Goal: Communication & Community: Answer question/provide support

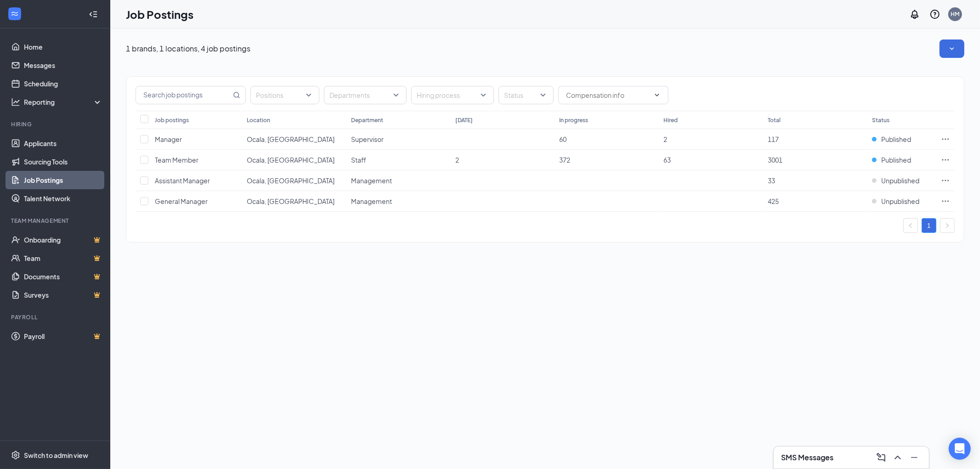
click at [845, 463] on div "SMS Messages" at bounding box center [851, 457] width 141 height 15
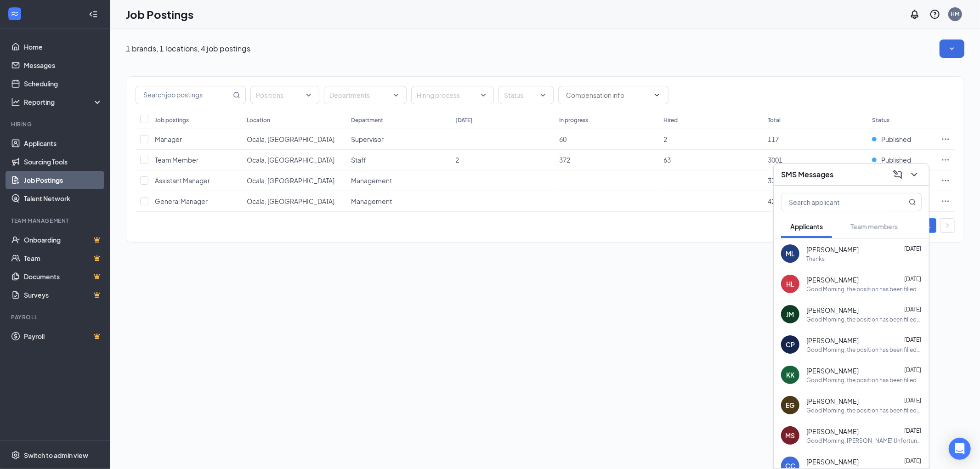
click at [829, 176] on h3 "SMS Messages" at bounding box center [807, 174] width 52 height 10
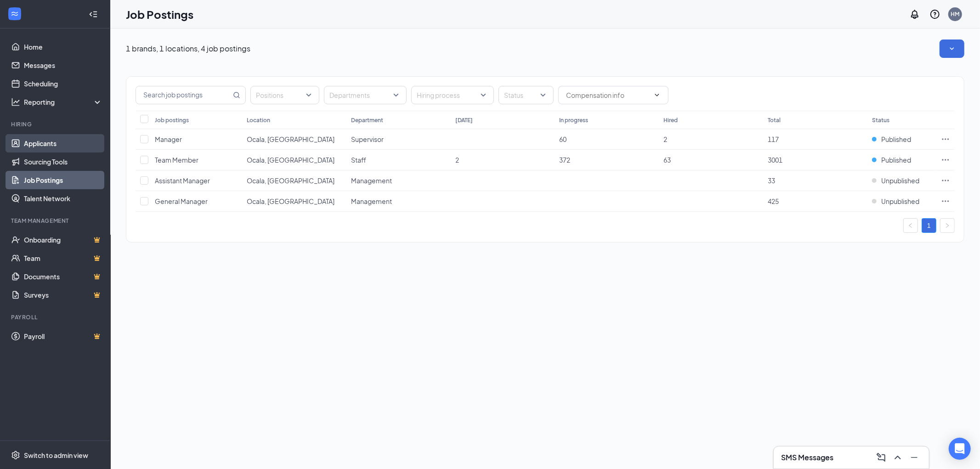
click at [45, 145] on link "Applicants" at bounding box center [63, 143] width 79 height 18
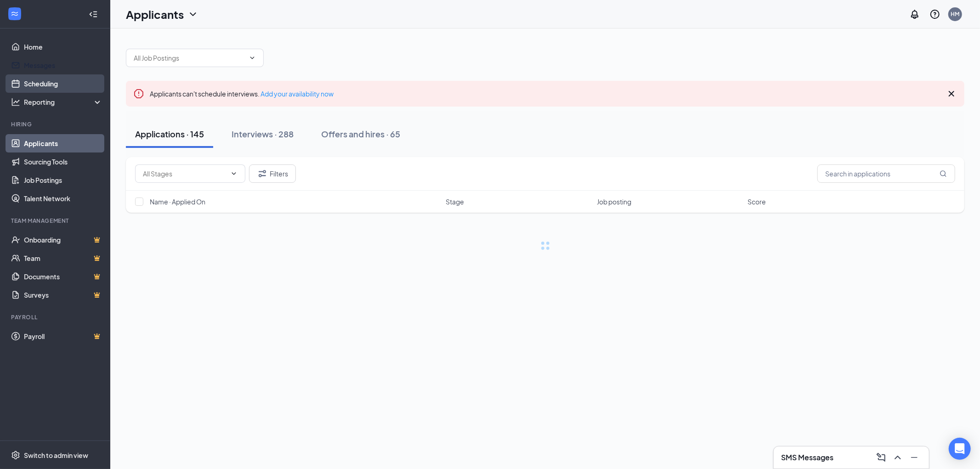
click at [46, 80] on link "Scheduling" at bounding box center [63, 83] width 79 height 18
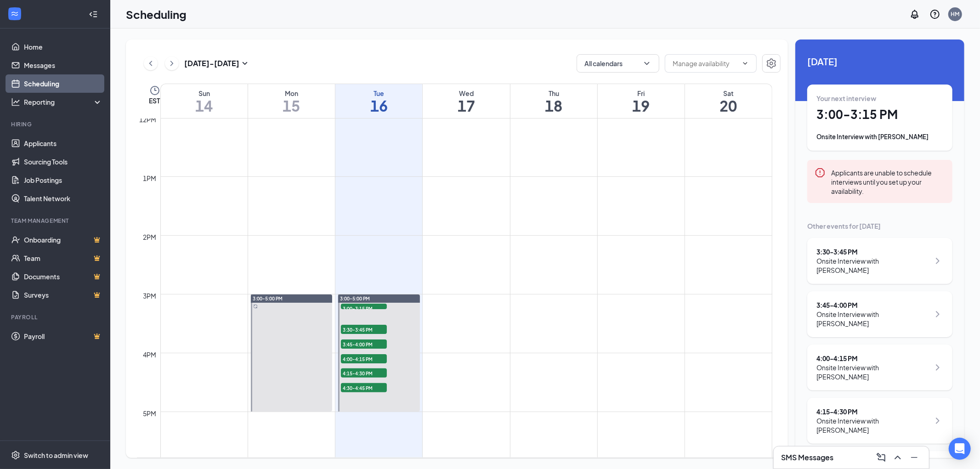
scroll to position [44, 0]
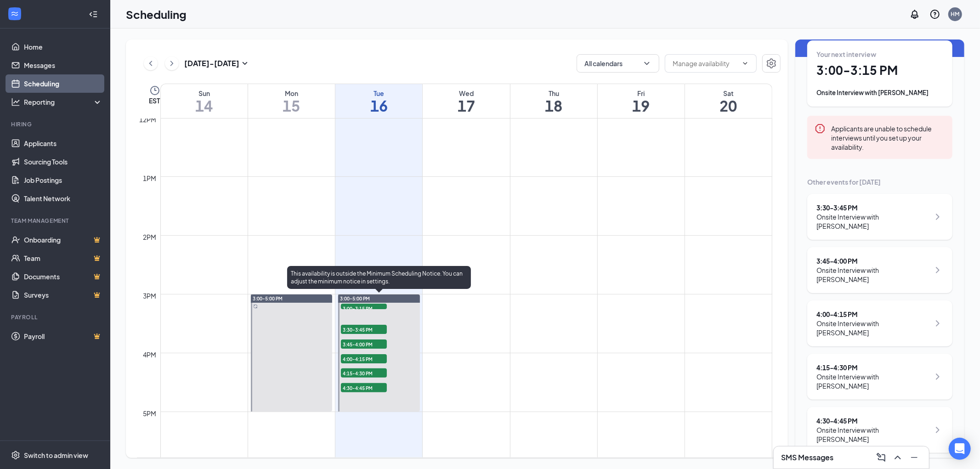
click at [370, 306] on span "3:00-3:15 PM" at bounding box center [364, 308] width 46 height 9
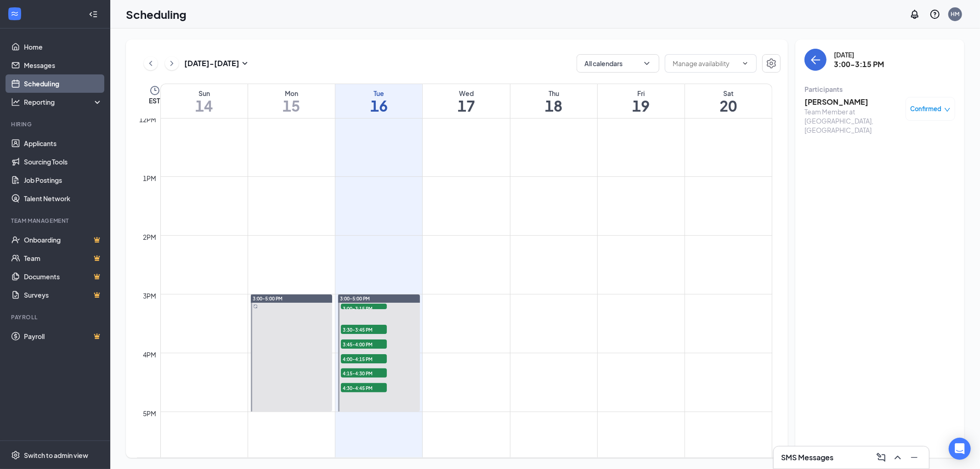
click at [820, 99] on h3 "[PERSON_NAME]" at bounding box center [852, 102] width 96 height 10
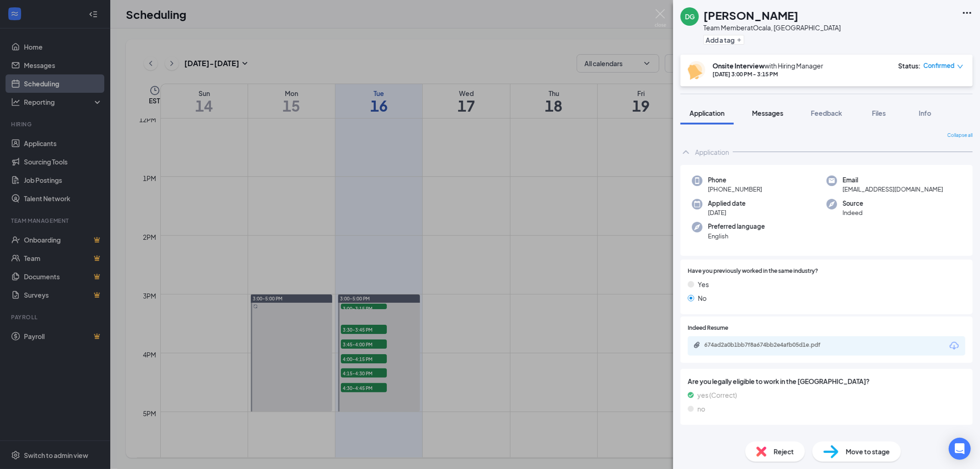
click at [772, 112] on span "Messages" at bounding box center [767, 113] width 31 height 8
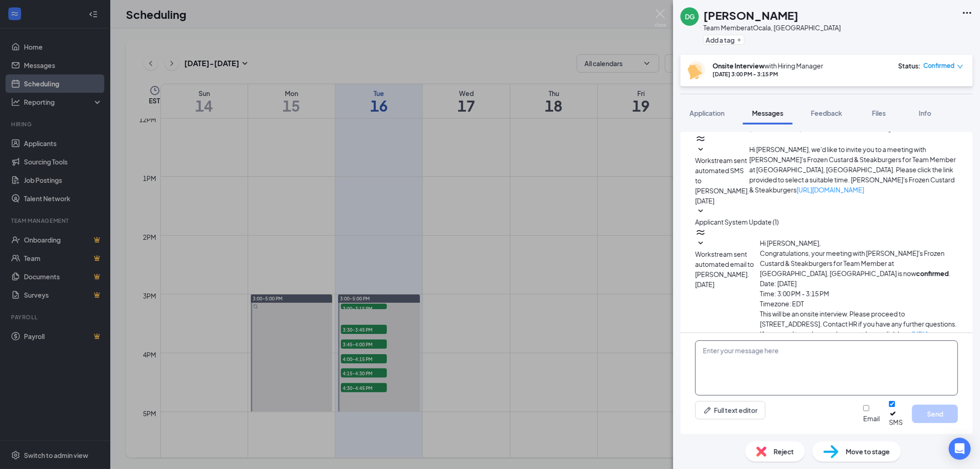
scroll to position [133, 0]
click at [741, 364] on textarea at bounding box center [826, 367] width 263 height 55
paste textarea "Good Morning, the position has been filled. Best of luck to you. We will keep y…"
type textarea "Good Morning, the position has been filled. Best of luck to you. We will keep y…"
click at [930, 421] on button "Send" at bounding box center [935, 414] width 46 height 18
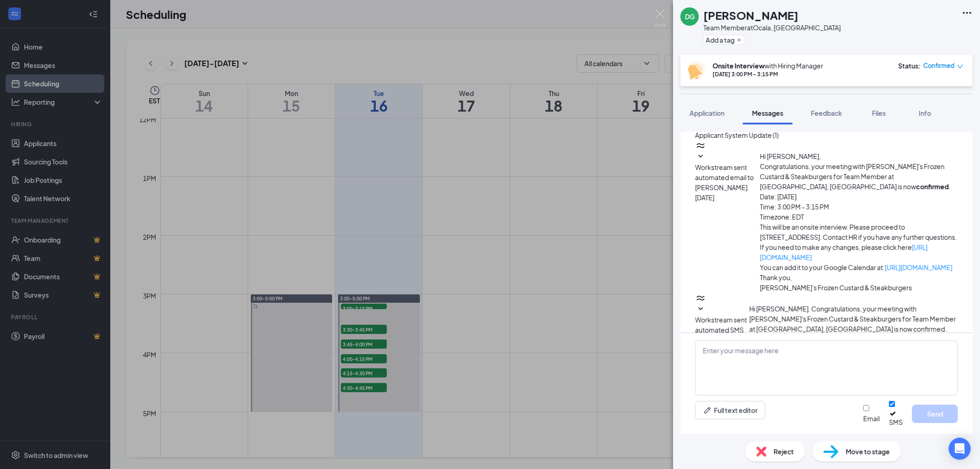
scroll to position [232, 0]
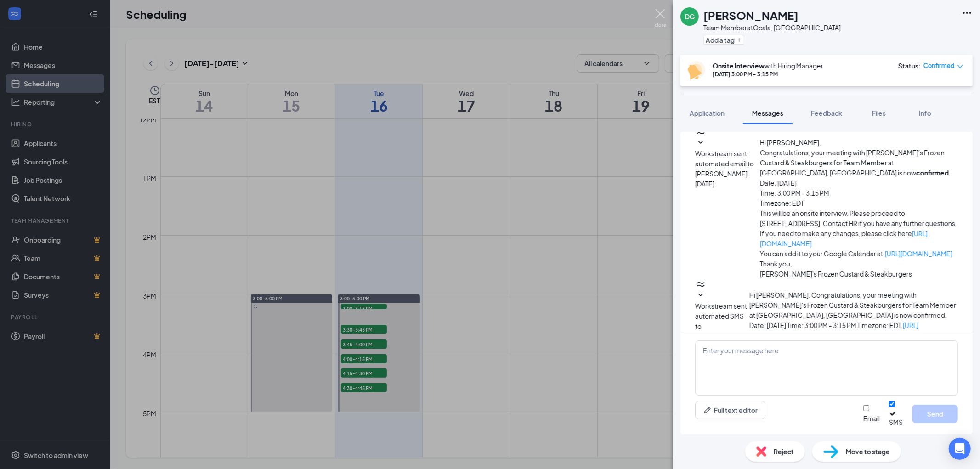
click at [658, 13] on img at bounding box center [659, 18] width 11 height 18
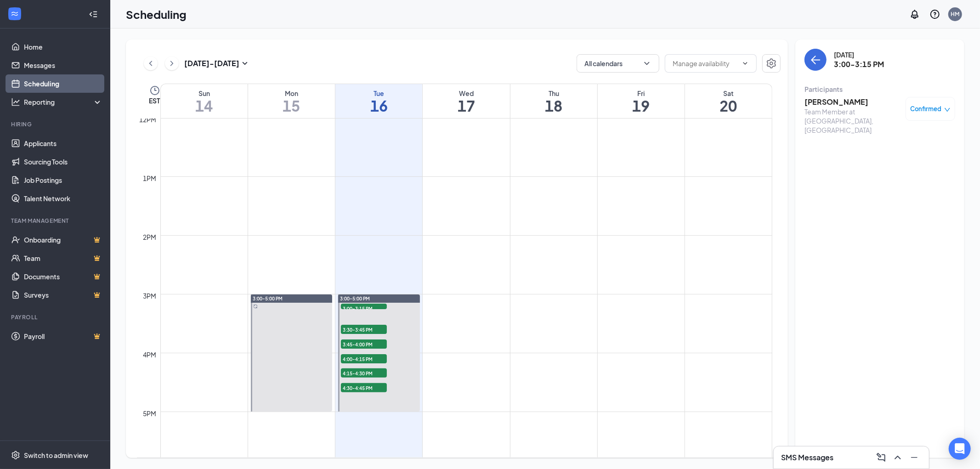
click at [931, 111] on span "Confirmed" at bounding box center [925, 108] width 31 height 9
click at [883, 203] on span "Cancel" at bounding box center [895, 208] width 63 height 10
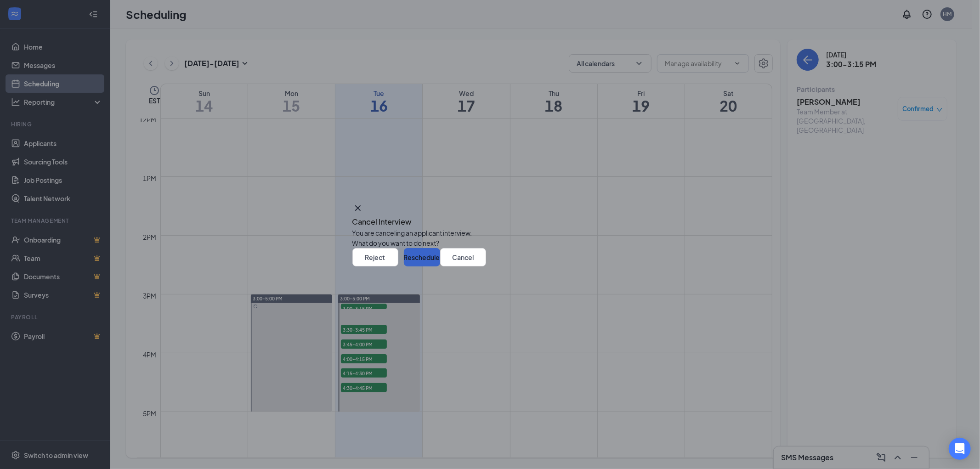
click at [440, 266] on button "Reschedule" at bounding box center [422, 257] width 36 height 18
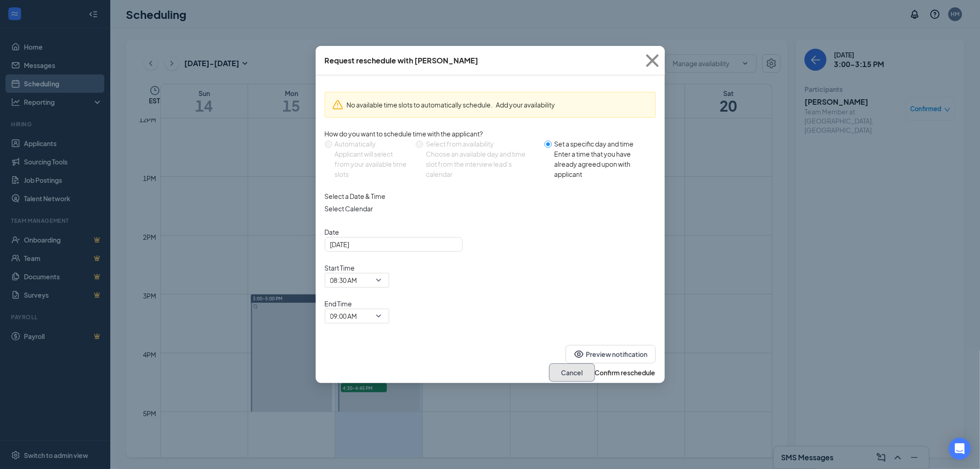
click at [549, 363] on button "Cancel" at bounding box center [572, 372] width 46 height 18
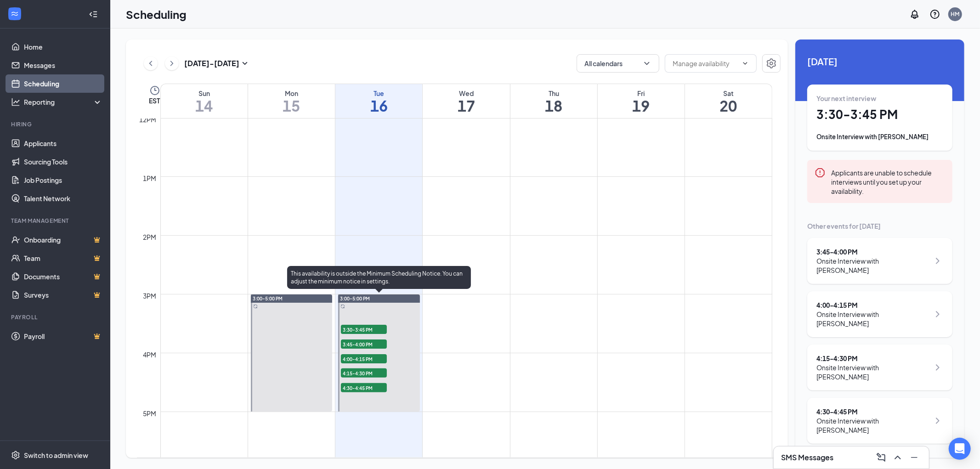
click at [364, 327] on span "3:30-3:45 PM" at bounding box center [364, 329] width 46 height 9
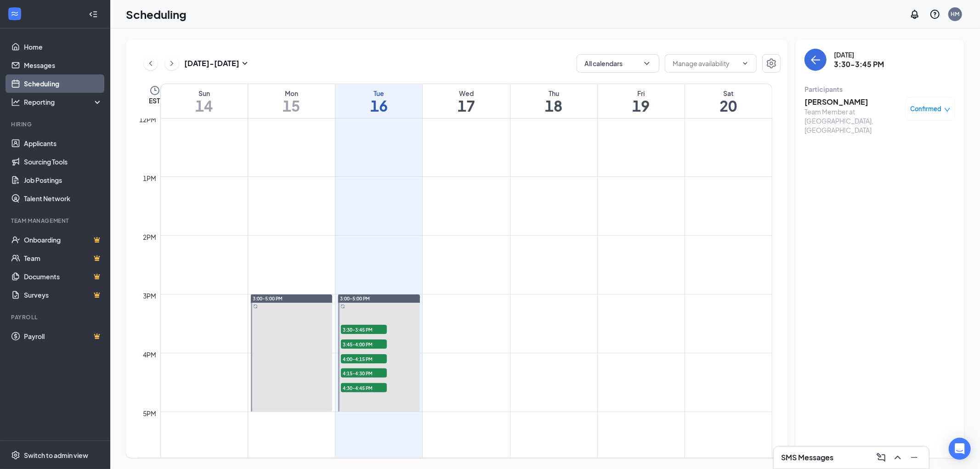
click at [833, 103] on h3 "[PERSON_NAME]" at bounding box center [852, 102] width 96 height 10
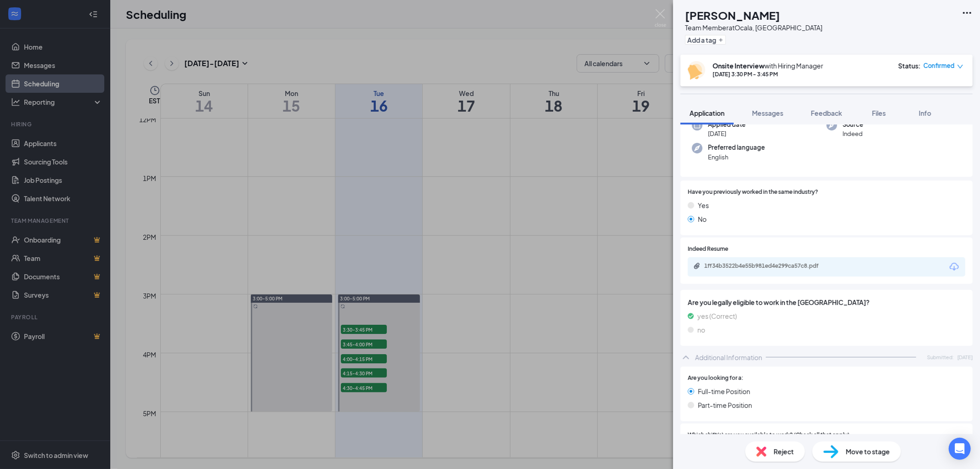
scroll to position [51, 0]
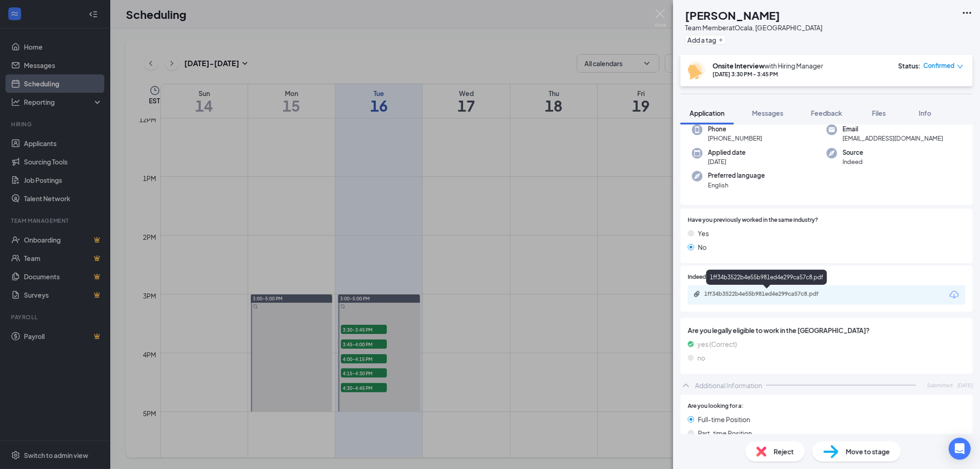
click at [753, 293] on div "1ff34b3522b4e55b981ed4e299ca57c8.pdf" at bounding box center [768, 293] width 129 height 7
click at [659, 12] on img at bounding box center [659, 18] width 11 height 18
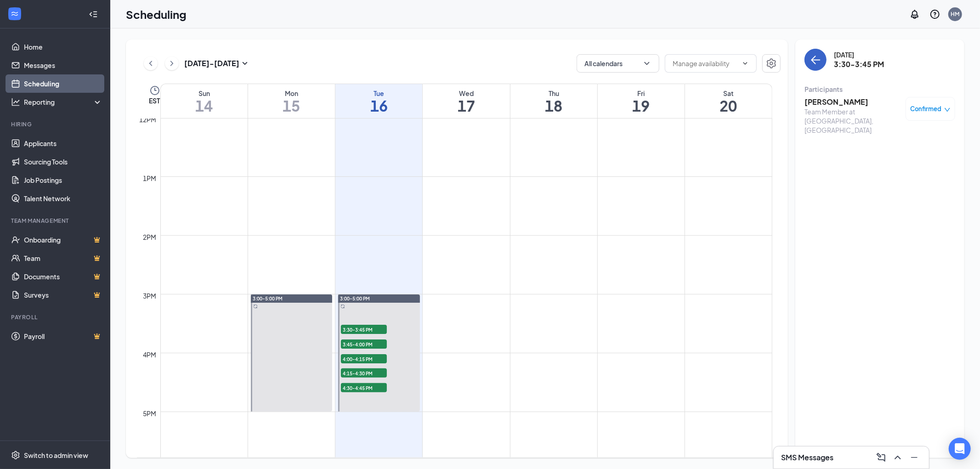
click at [819, 65] on button "back-button" at bounding box center [815, 60] width 22 height 22
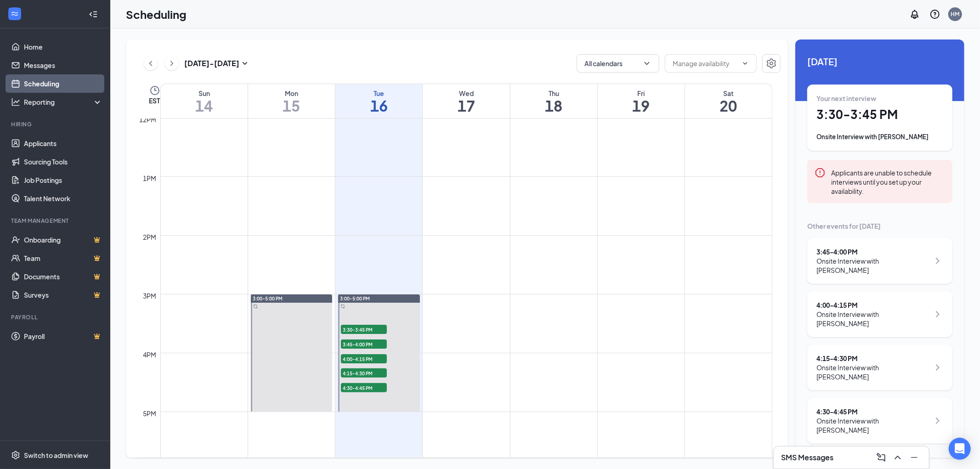
click at [857, 118] on h1 "3:30 - 3:45 PM" at bounding box center [879, 115] width 127 height 16
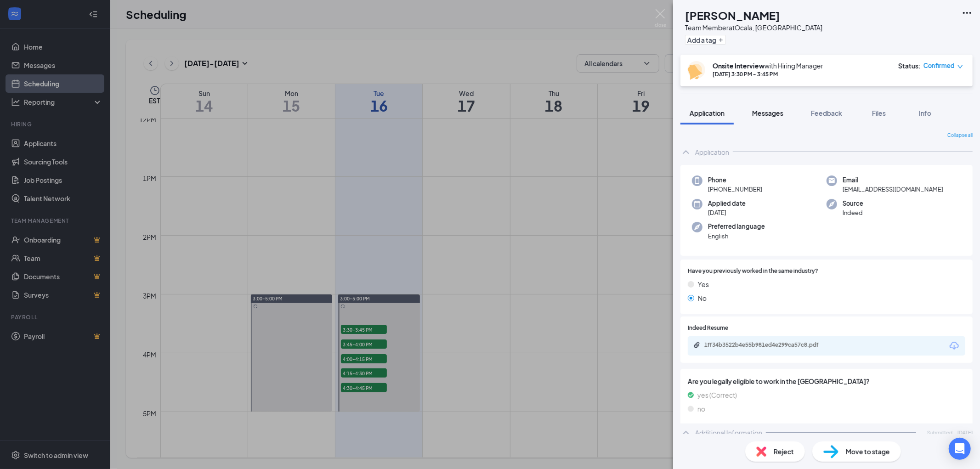
click at [766, 111] on span "Messages" at bounding box center [767, 113] width 31 height 8
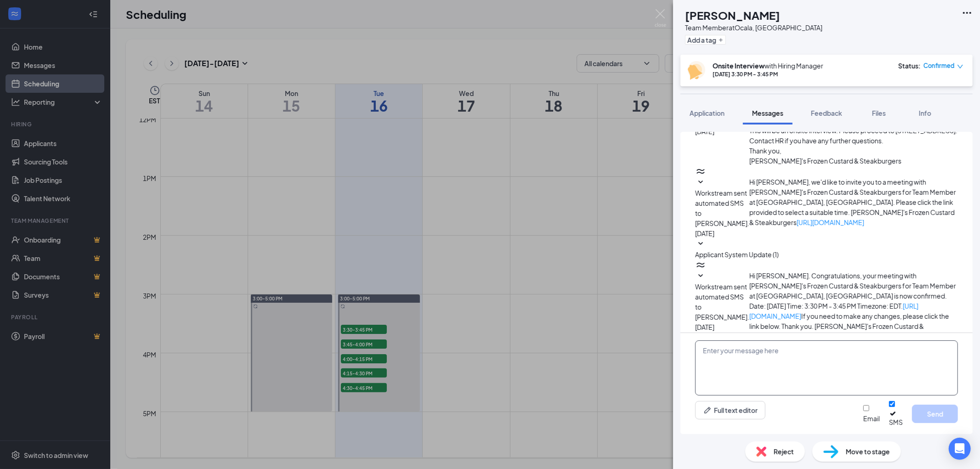
scroll to position [176, 0]
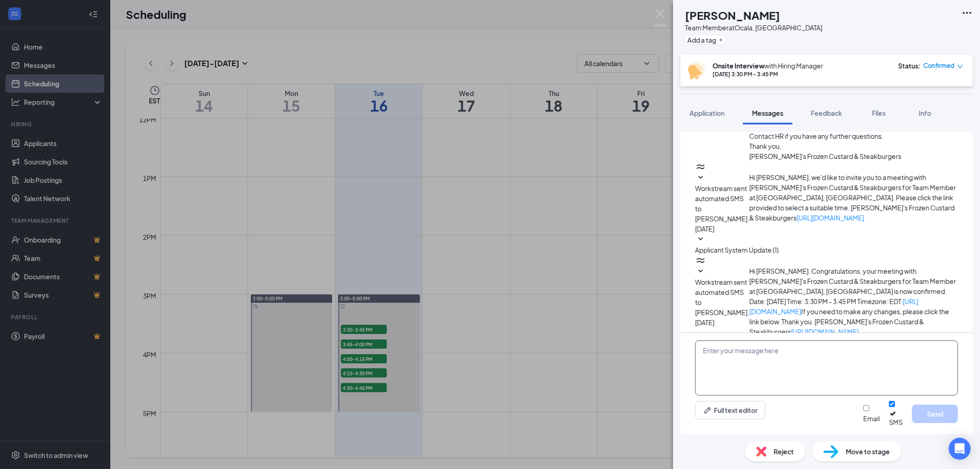
paste textarea "Good Morning, the position has been filled. Best of luck to you. We will keep y…"
type textarea "Good Morning, the position has been filled. Best of luck to you. We will keep y…"
click at [940, 417] on button "Send" at bounding box center [935, 414] width 46 height 18
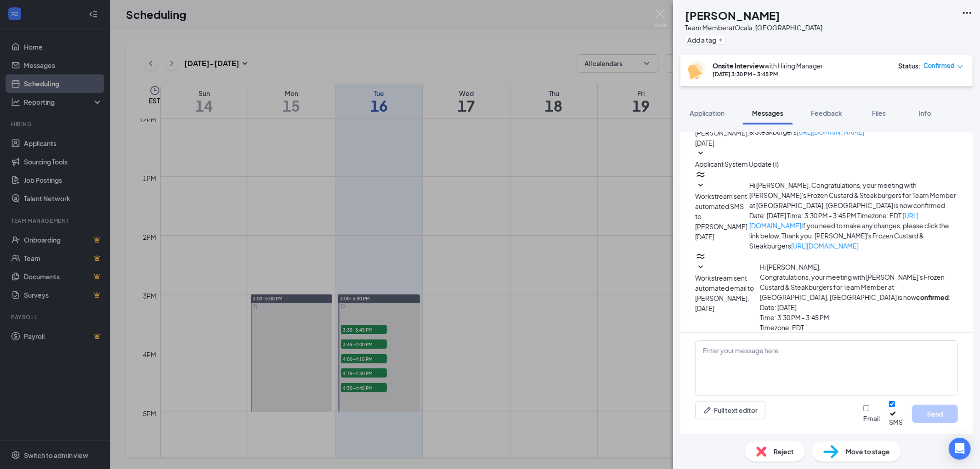
scroll to position [276, 0]
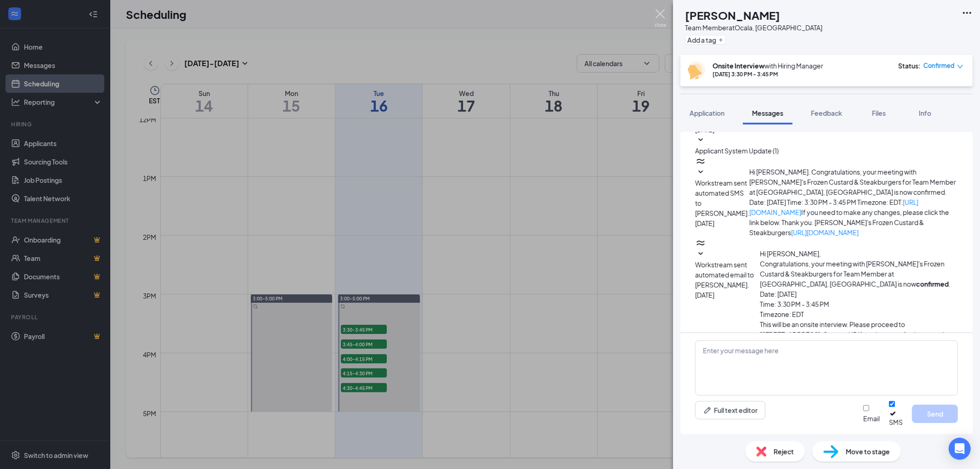
click at [659, 16] on img at bounding box center [659, 18] width 11 height 18
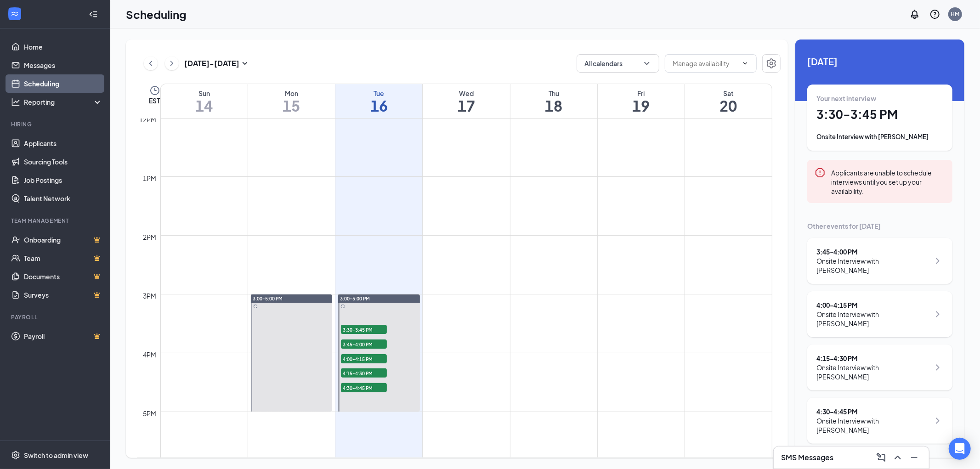
click at [868, 192] on icon "close-circle" at bounding box center [868, 196] width 9 height 9
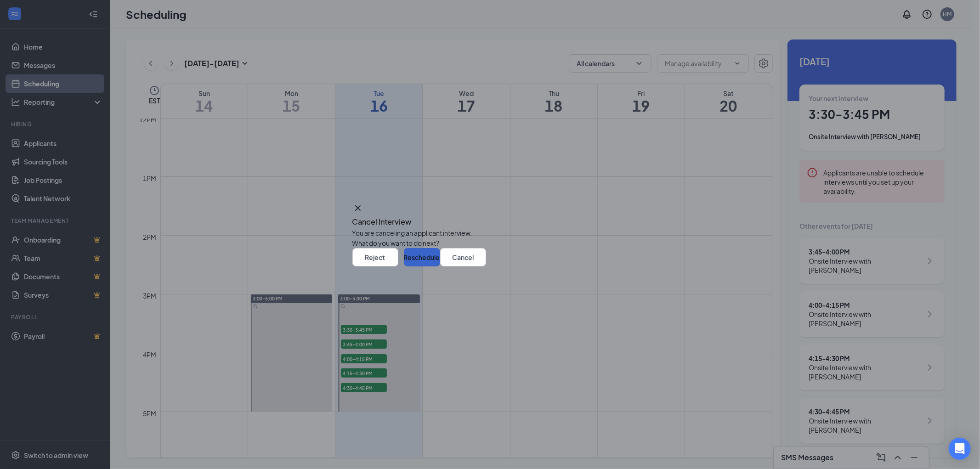
click at [440, 266] on button "Reschedule" at bounding box center [422, 257] width 36 height 18
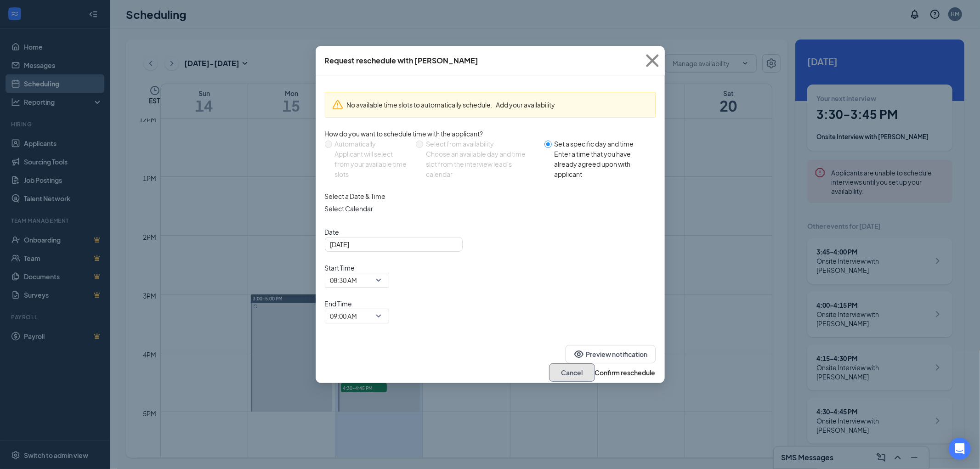
click at [556, 363] on button "Cancel" at bounding box center [572, 372] width 46 height 18
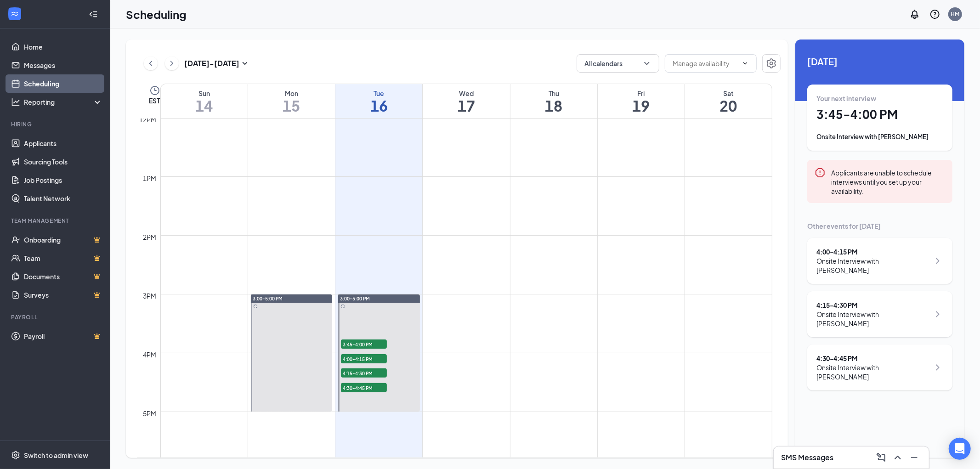
click at [857, 123] on div "Your next interview 3:45 - 4:00 PM Onsite Interview with [PERSON_NAME]" at bounding box center [879, 118] width 127 height 48
click at [818, 420] on icon "ArrowLeft" at bounding box center [815, 425] width 11 height 11
click at [840, 306] on div "4:15 - 4:30 PM" at bounding box center [872, 304] width 113 height 9
click at [818, 462] on h3 "[PERSON_NAME]" at bounding box center [852, 467] width 96 height 10
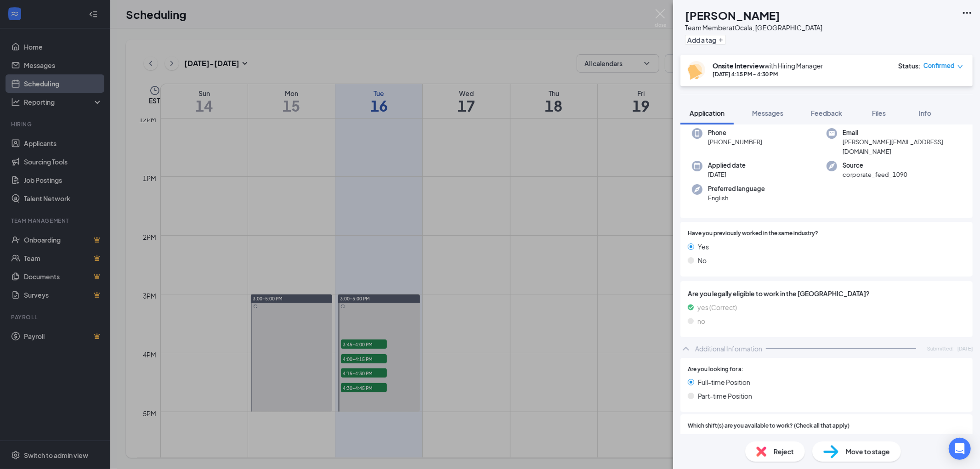
scroll to position [255, 0]
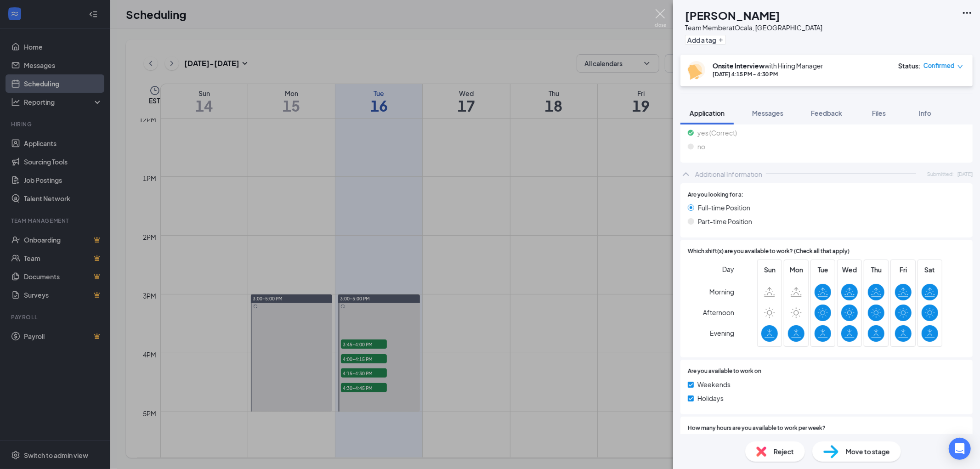
click at [659, 11] on img at bounding box center [659, 18] width 11 height 18
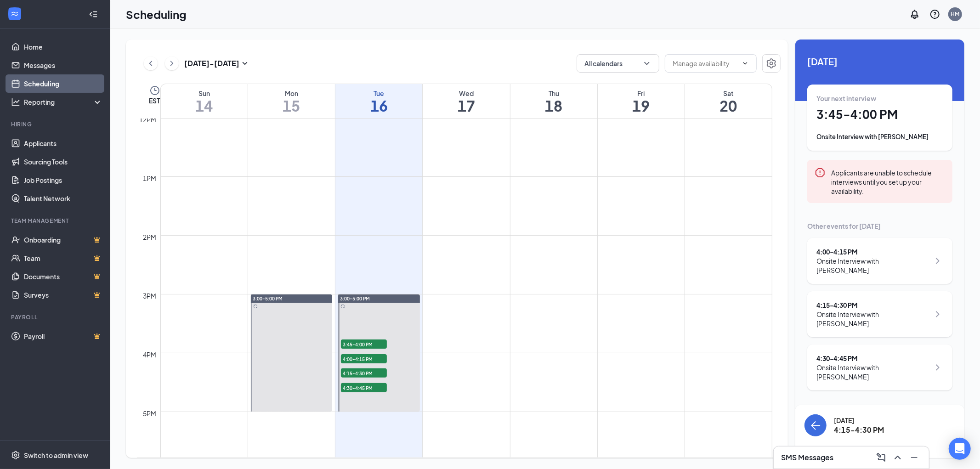
click at [830, 462] on h3 "[PERSON_NAME]" at bounding box center [852, 467] width 96 height 10
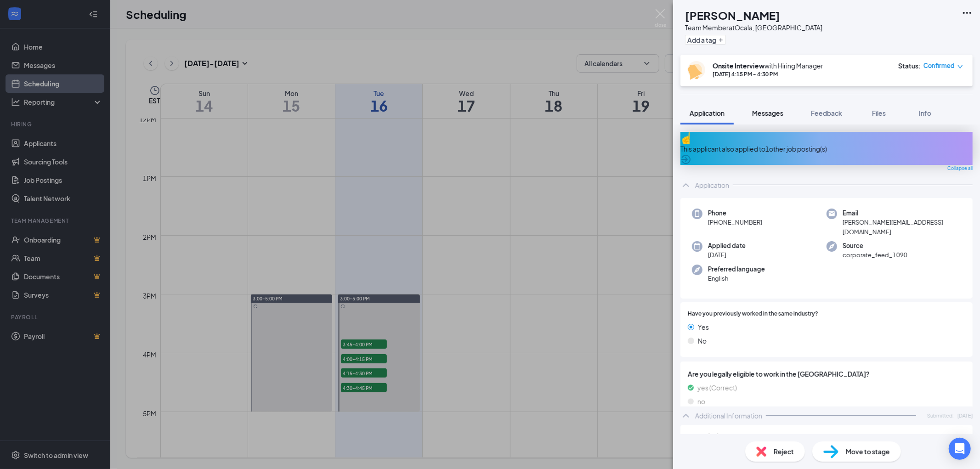
click at [772, 111] on span "Messages" at bounding box center [767, 113] width 31 height 8
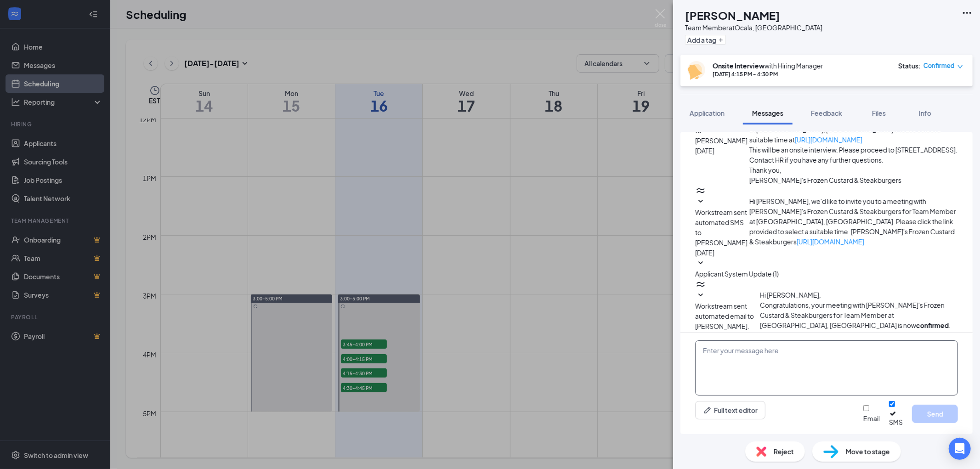
click at [751, 371] on textarea at bounding box center [826, 367] width 263 height 55
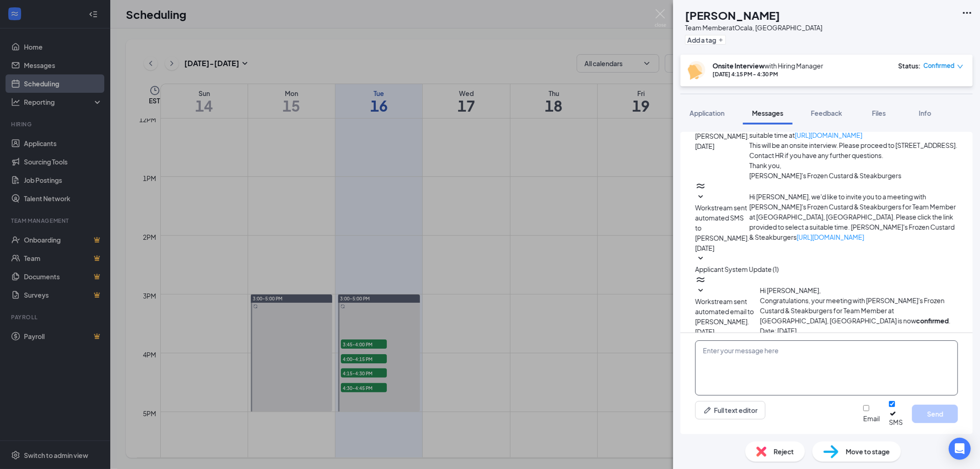
paste textarea "Good Morning, the position has been filled. Best of luck to you. We will keep y…"
type textarea "Good Morning, the position has been filled. Best of luck to you. We will keep y…"
click at [938, 415] on button "Send" at bounding box center [935, 414] width 46 height 18
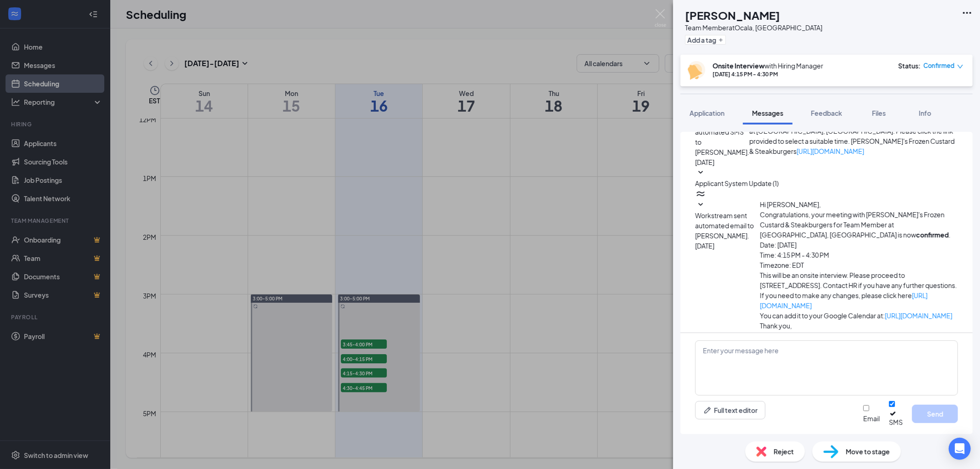
scroll to position [276, 0]
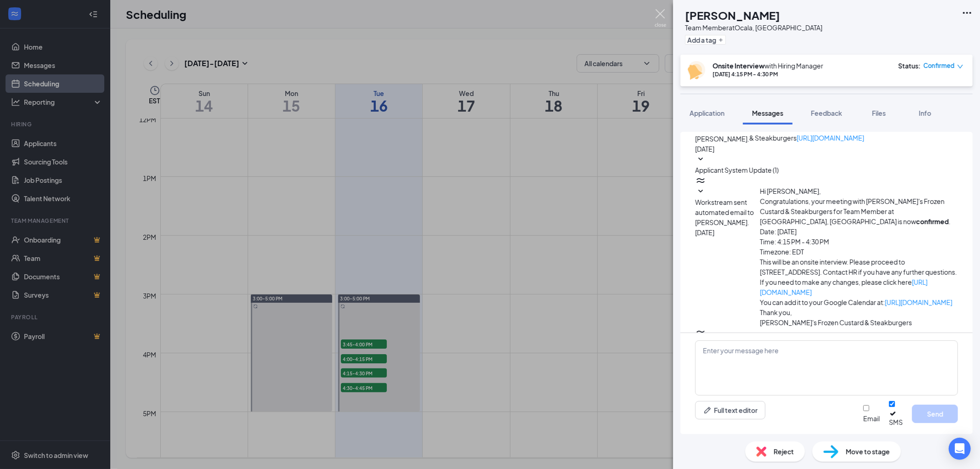
click at [664, 14] on img at bounding box center [659, 18] width 11 height 18
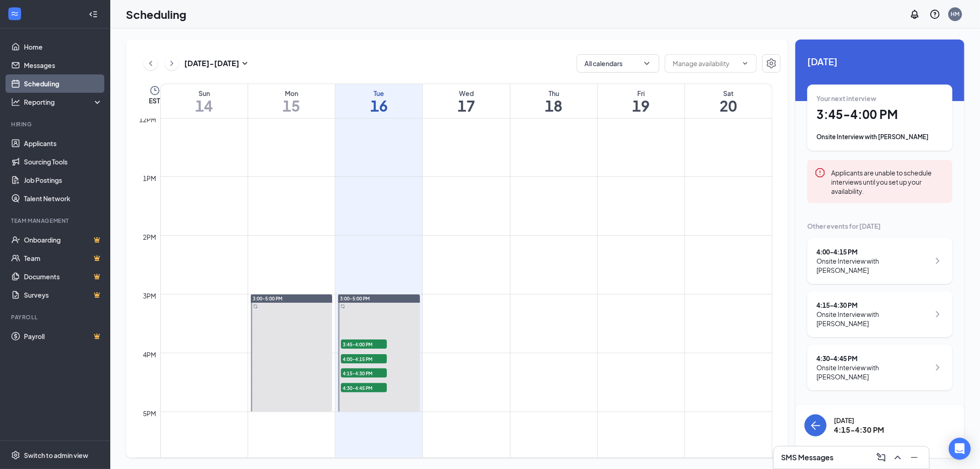
click at [925, 462] on div "Confirmed" at bounding box center [930, 474] width 50 height 24
click at [928, 468] on span "Confirmed" at bounding box center [925, 474] width 31 height 9
click at [876, 192] on div "Cancel" at bounding box center [895, 202] width 63 height 21
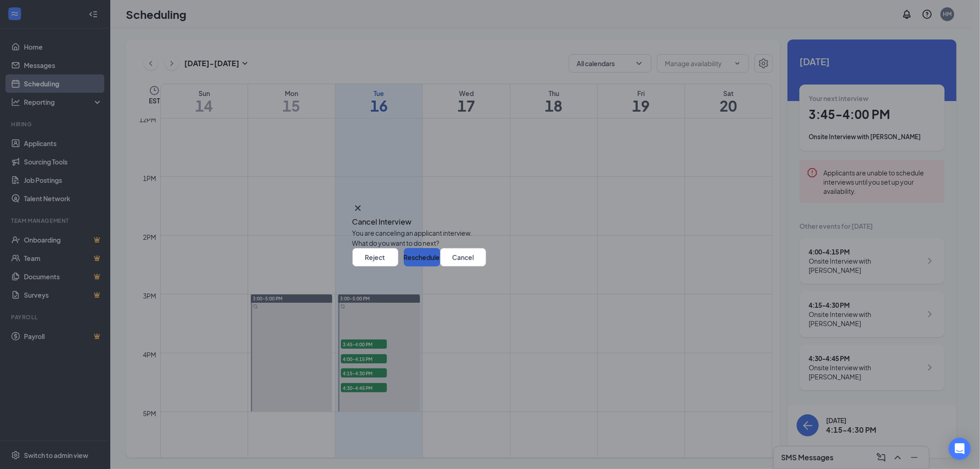
click at [440, 266] on button "Reschedule" at bounding box center [422, 257] width 36 height 18
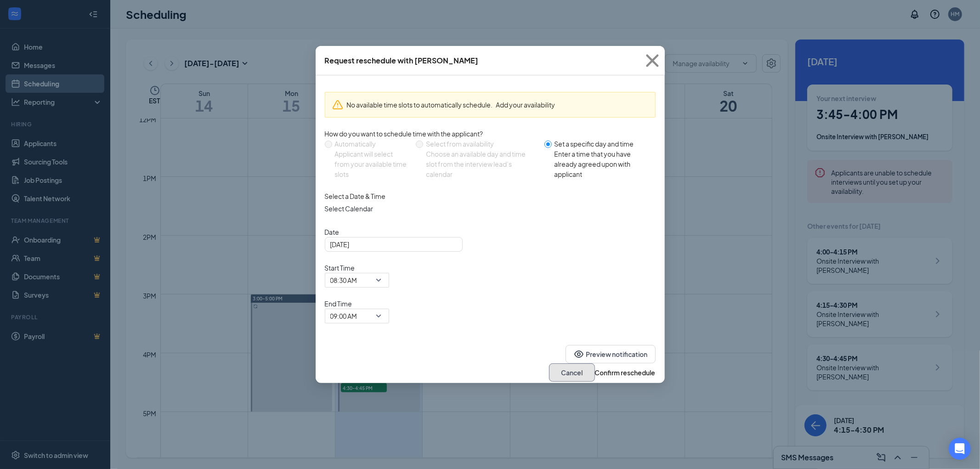
click at [549, 363] on button "Cancel" at bounding box center [572, 372] width 46 height 18
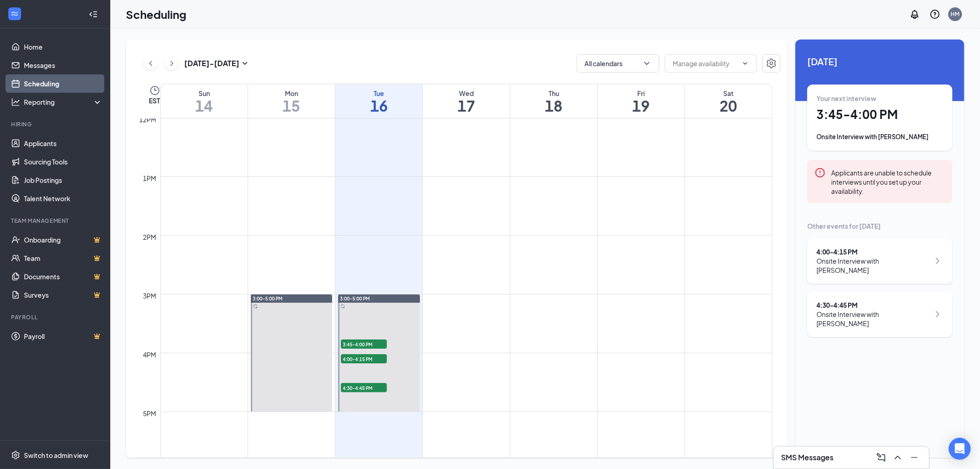
click at [846, 310] on div "Onsite Interview with [PERSON_NAME]" at bounding box center [872, 319] width 113 height 18
click at [828, 409] on h3 "[PERSON_NAME]" at bounding box center [852, 414] width 96 height 10
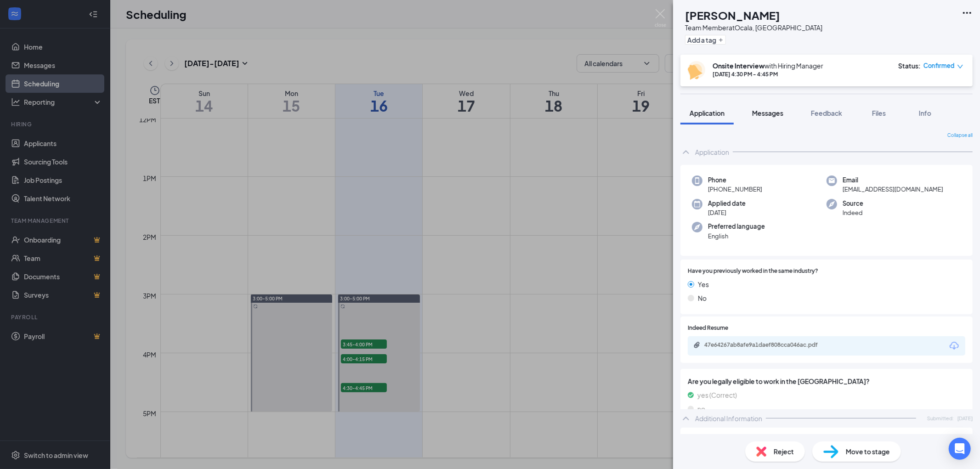
click at [757, 109] on span "Messages" at bounding box center [767, 113] width 31 height 8
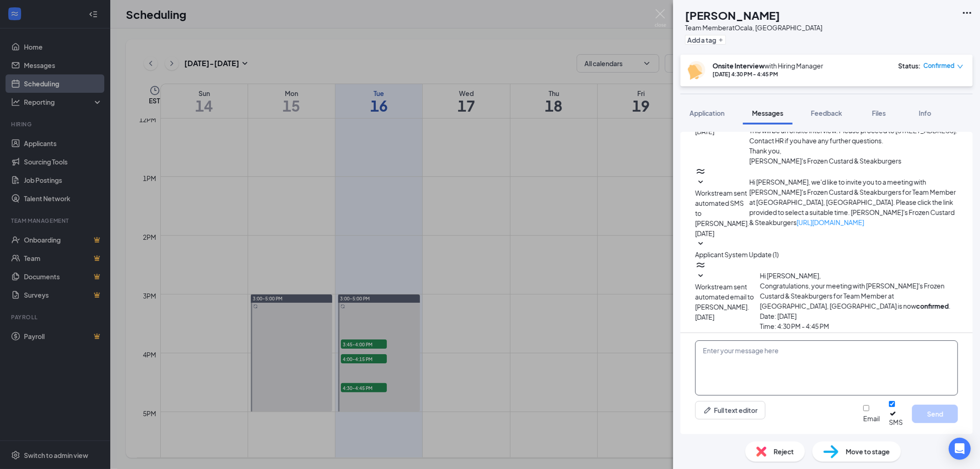
scroll to position [176, 0]
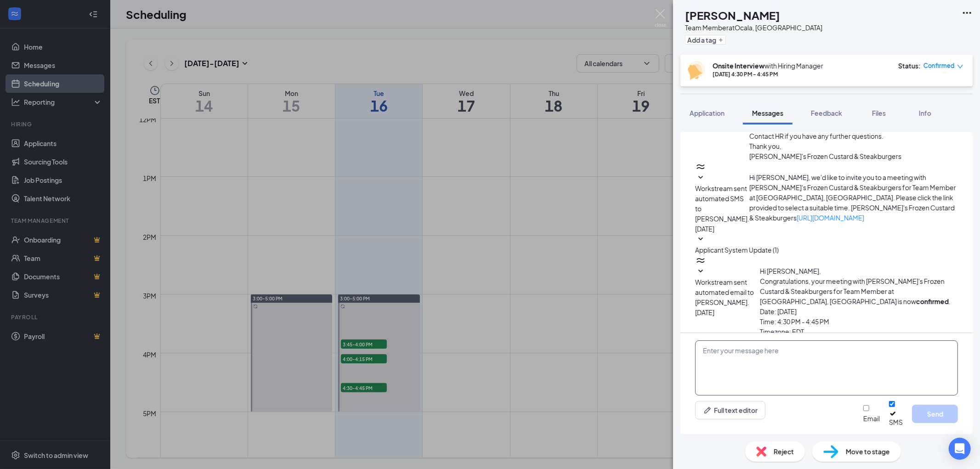
click at [728, 366] on textarea at bounding box center [826, 367] width 263 height 55
paste textarea "Good Morning, the position has been filled. Best of luck to you. We will keep y…"
type textarea "Good Morning, the position has been filled. Best of luck to you. We will keep y…"
click at [943, 416] on button "Send" at bounding box center [935, 414] width 46 height 18
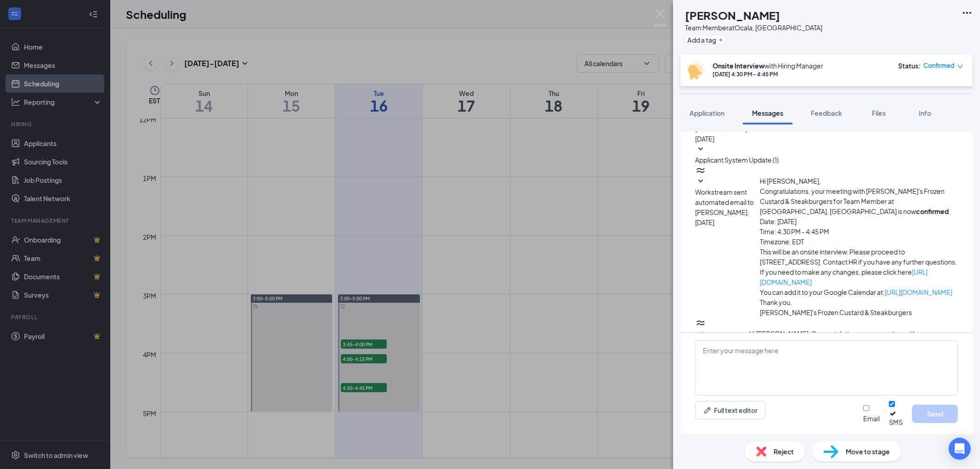
scroll to position [276, 0]
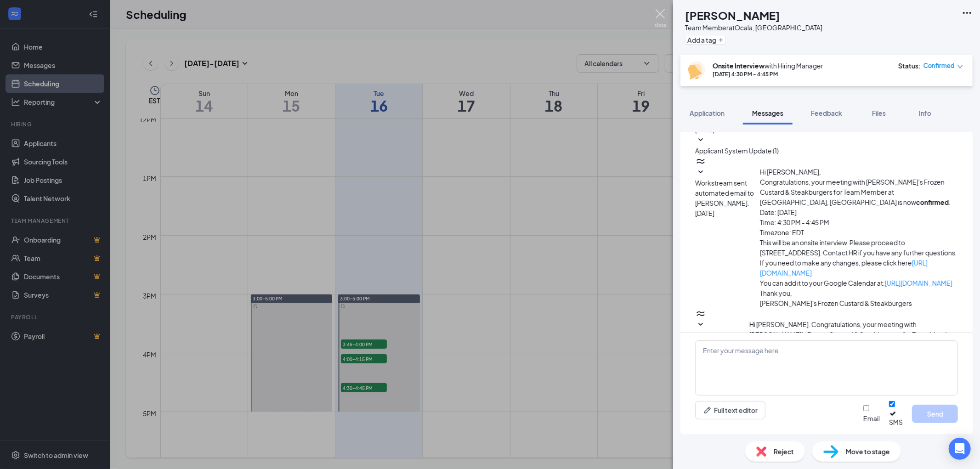
click at [662, 14] on img at bounding box center [659, 18] width 11 height 18
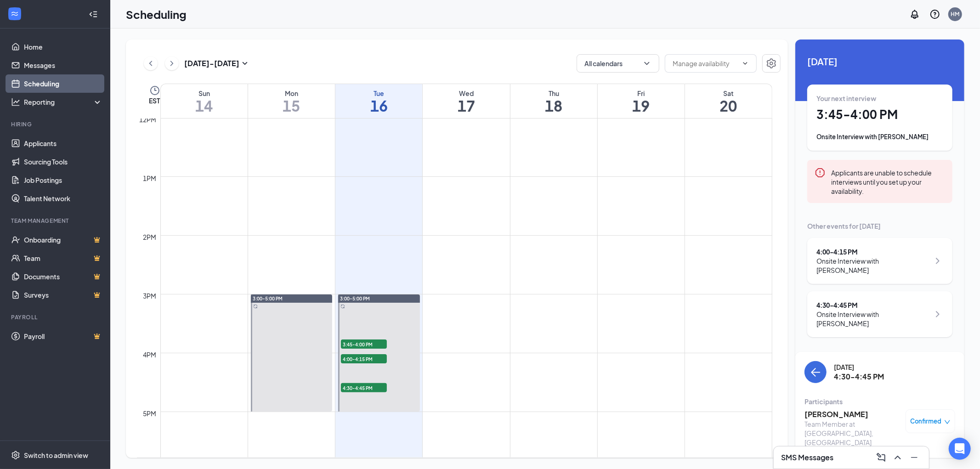
click at [930, 417] on span "Confirmed" at bounding box center [925, 421] width 31 height 9
click at [880, 203] on span "Cancel" at bounding box center [895, 208] width 63 height 10
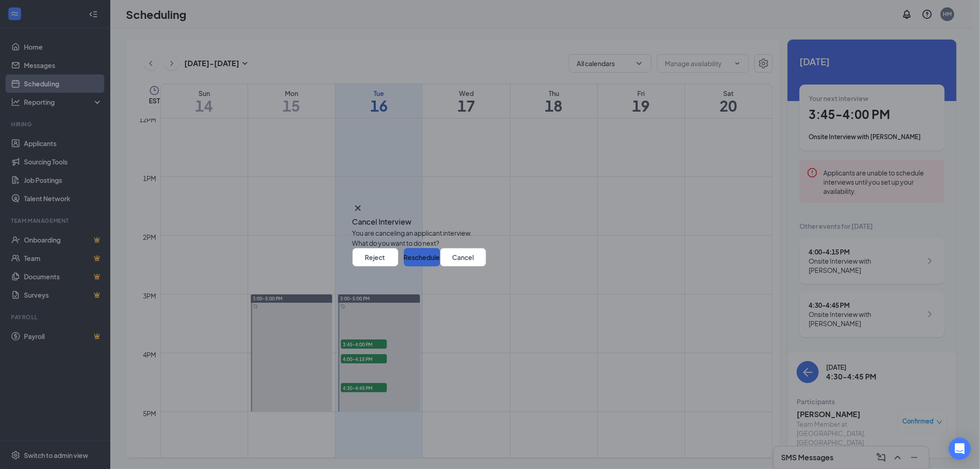
click at [440, 266] on button "Reschedule" at bounding box center [422, 257] width 36 height 18
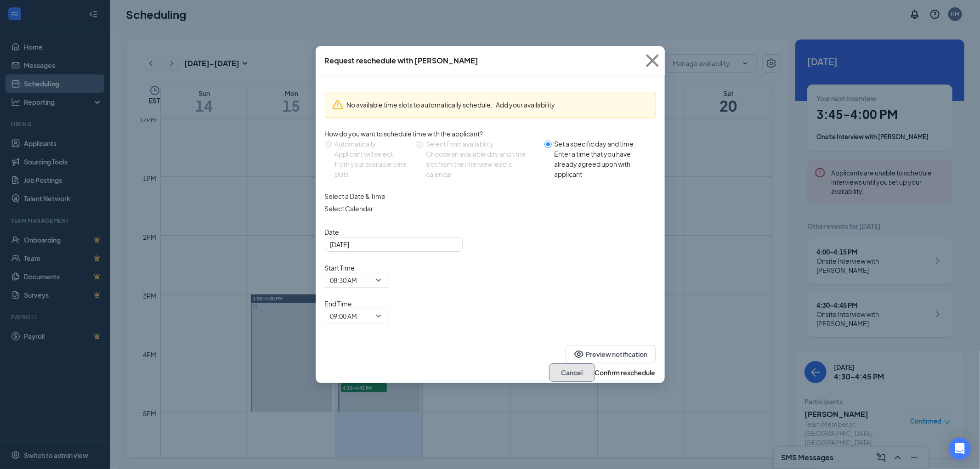
click at [549, 363] on button "Cancel" at bounding box center [572, 372] width 46 height 18
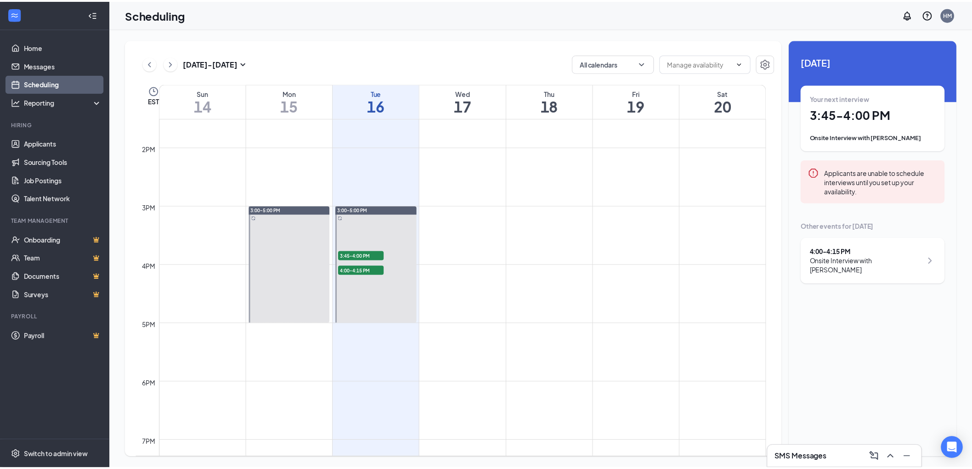
scroll to position [809, 0]
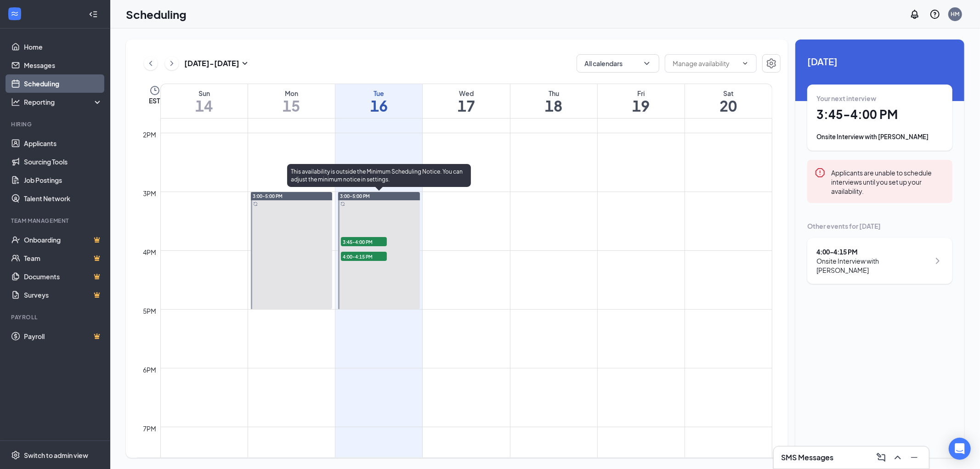
click at [371, 239] on span "3:45-4:00 PM" at bounding box center [364, 241] width 46 height 9
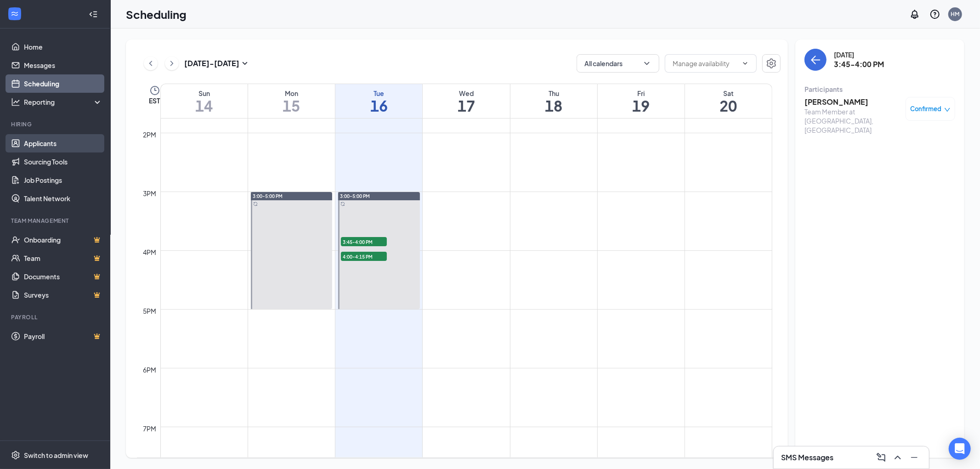
click at [61, 147] on link "Applicants" at bounding box center [63, 143] width 79 height 18
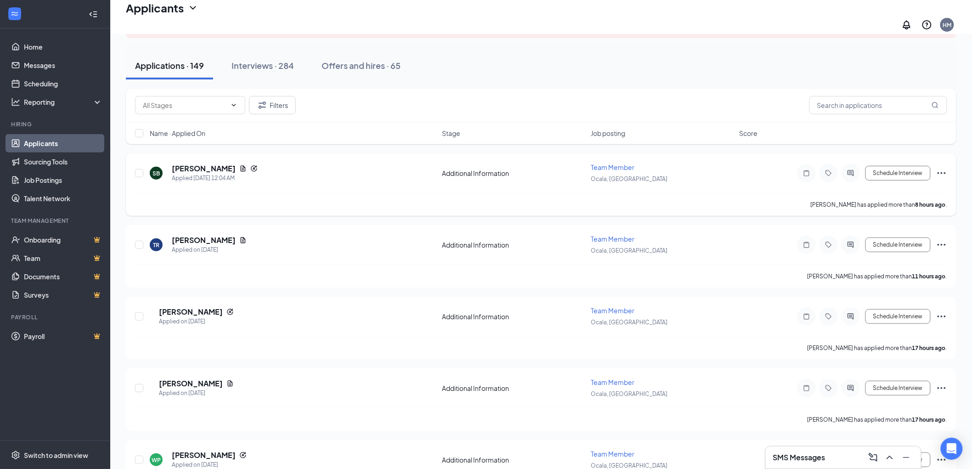
scroll to position [102, 0]
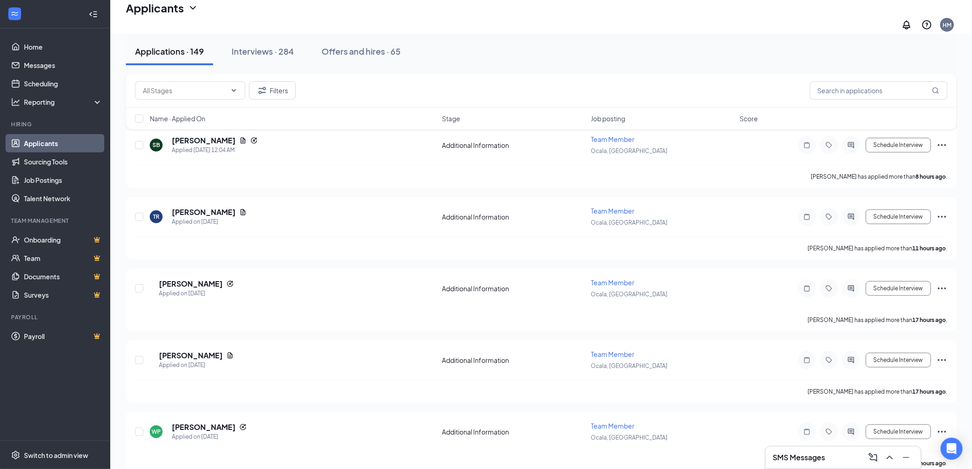
click at [191, 138] on div "Filters Name · Applied On Stage Job posting Score" at bounding box center [541, 106] width 831 height 65
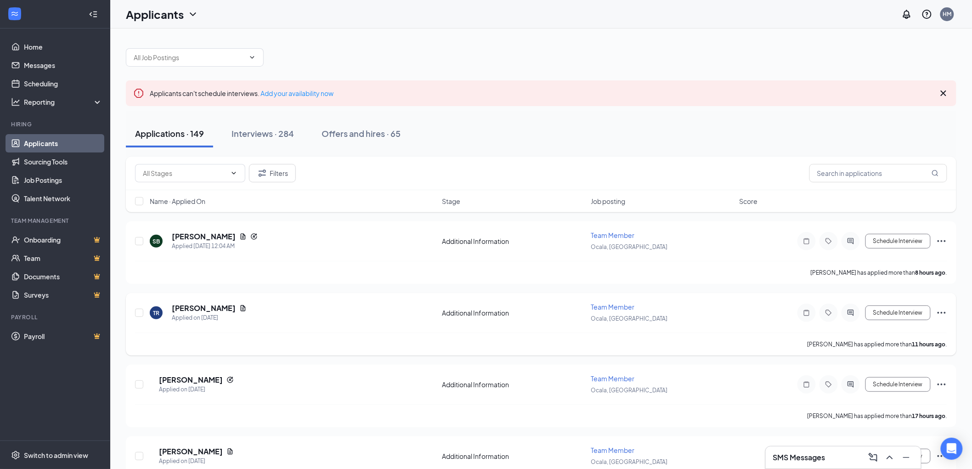
scroll to position [0, 0]
click at [188, 242] on div "Applied [DATE] 12:04 AM" at bounding box center [215, 246] width 86 height 9
click at [157, 241] on div "SB" at bounding box center [155, 242] width 7 height 8
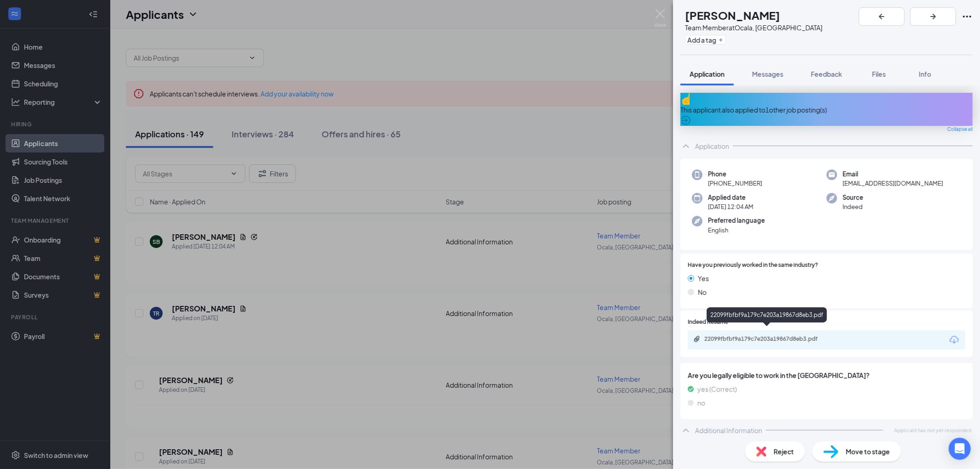
click at [733, 335] on div "22099fbfbf9a179c7e203a19867d8eb3.pdf" at bounding box center [768, 338] width 129 height 7
click at [759, 70] on span "Messages" at bounding box center [767, 74] width 31 height 8
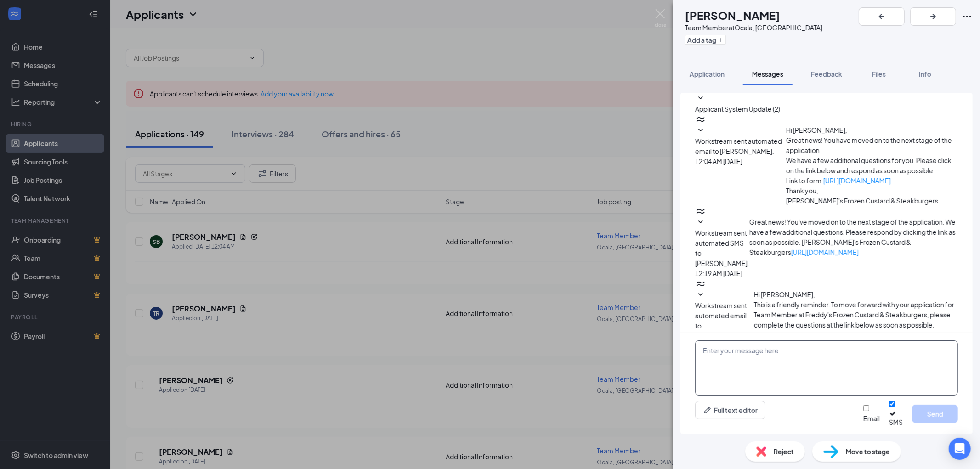
click at [733, 369] on textarea at bounding box center [826, 367] width 263 height 55
drag, startPoint x: 733, startPoint y: 369, endPoint x: 705, endPoint y: 364, distance: 28.0
click at [705, 364] on textarea at bounding box center [826, 367] width 263 height 55
drag, startPoint x: 705, startPoint y: 364, endPoint x: 746, endPoint y: 384, distance: 45.4
click at [746, 384] on textarea at bounding box center [826, 367] width 263 height 55
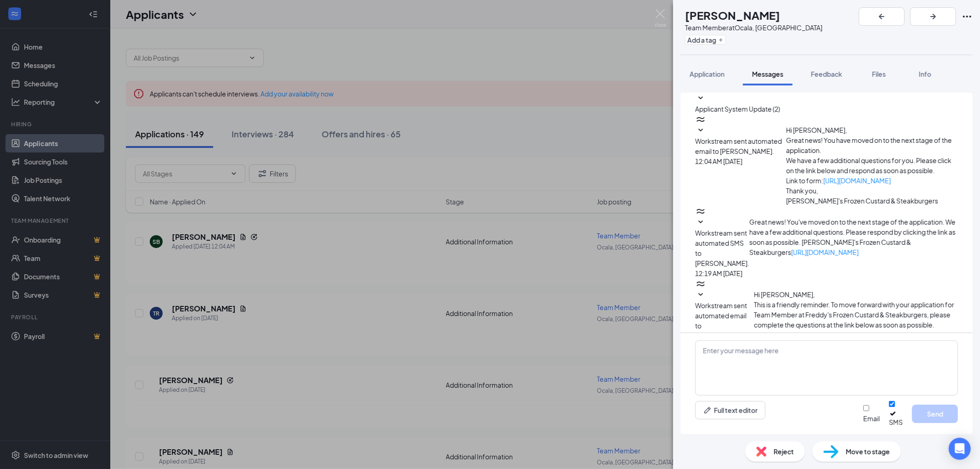
click at [49, 63] on div "SB [PERSON_NAME] Team Member at [GEOGRAPHIC_DATA], [GEOGRAPHIC_DATA] Add a tag …" at bounding box center [490, 234] width 980 height 469
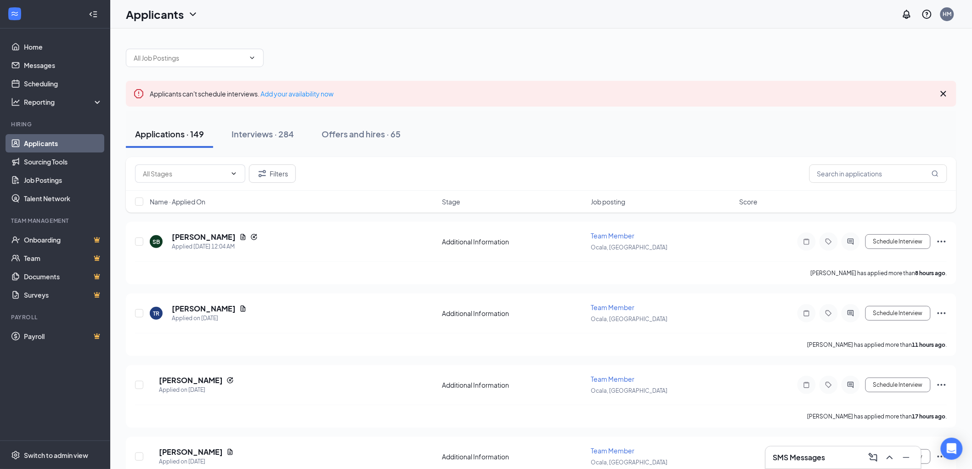
click at [796, 462] on h3 "SMS Messages" at bounding box center [799, 457] width 52 height 10
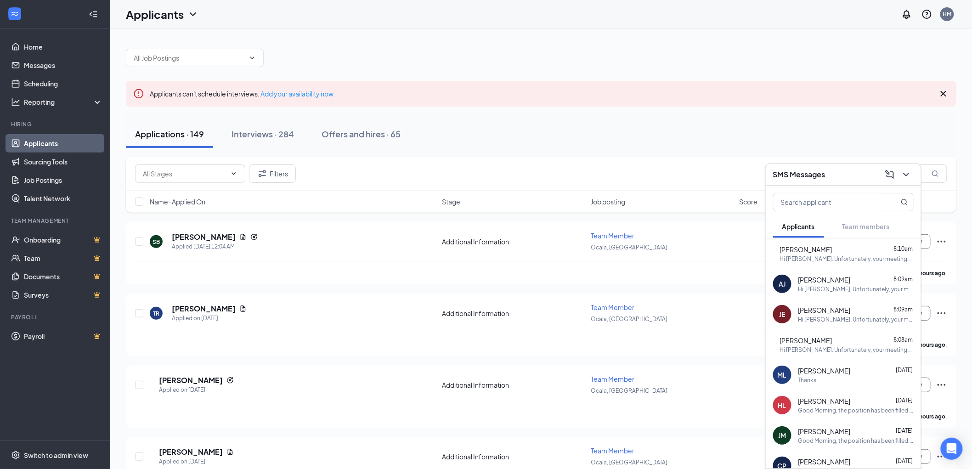
click at [853, 285] on div "Hi [PERSON_NAME]. Unfortunately, your meeting with [PERSON_NAME]'s Frozen Custa…" at bounding box center [855, 289] width 115 height 8
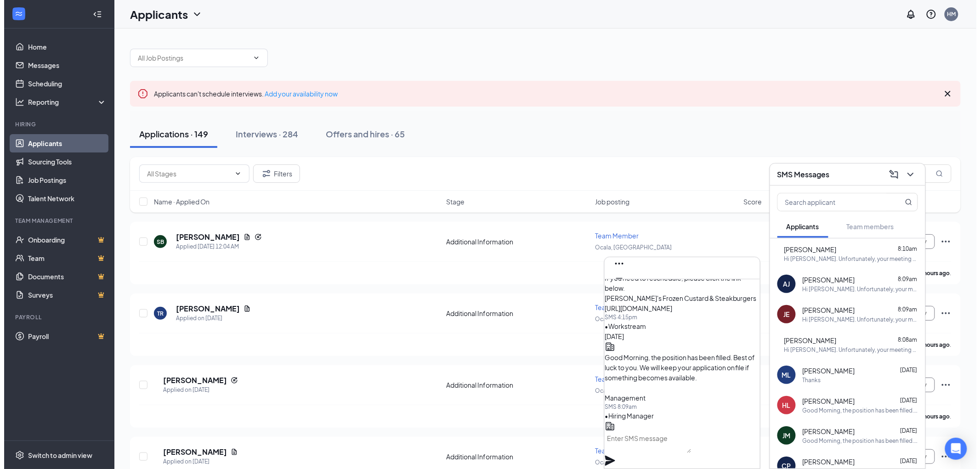
scroll to position [-102, 0]
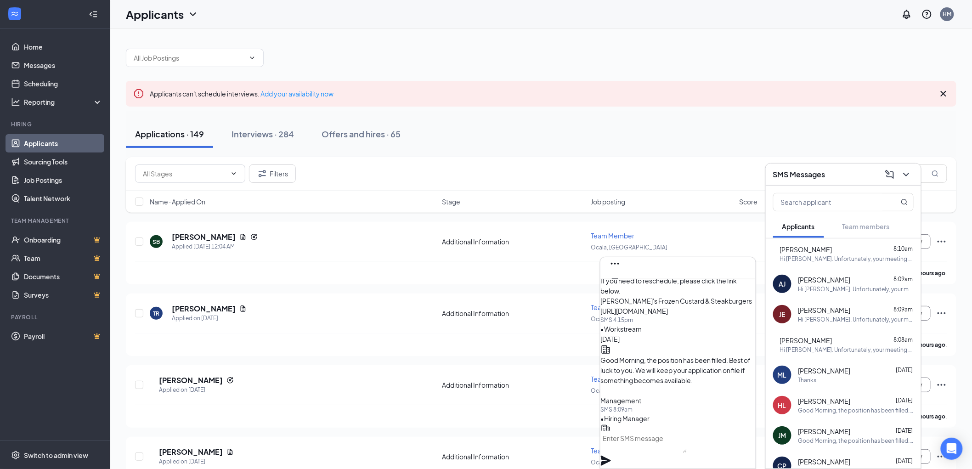
click at [645, 356] on span "Good Morning, the position has been filled. Best of luck to you. We will keep y…" at bounding box center [675, 380] width 151 height 49
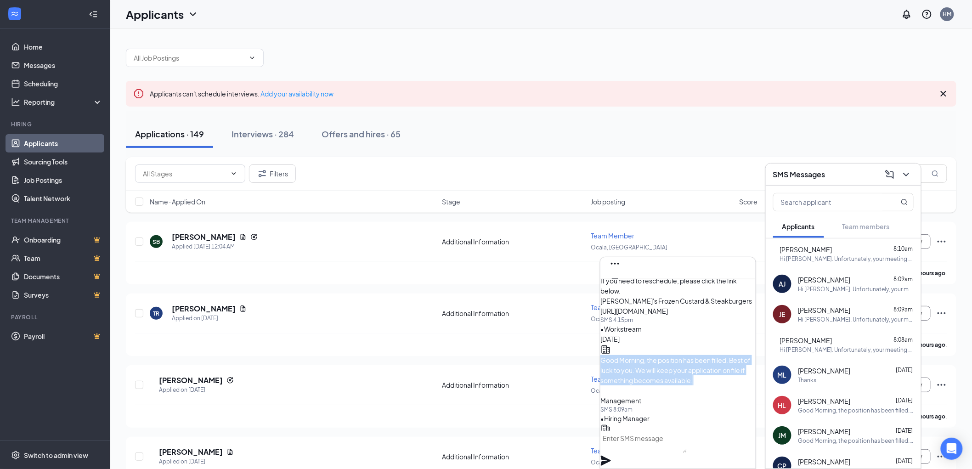
click at [645, 356] on span "Good Morning, the position has been filled. Best of luck to you. We will keep y…" at bounding box center [675, 380] width 151 height 49
click at [683, 372] on p "Good Morning, the position has been filled. Best of luck to you. We will keep y…" at bounding box center [677, 380] width 155 height 51
drag, startPoint x: 623, startPoint y: 331, endPoint x: 683, endPoint y: 393, distance: 86.7
click at [683, 393] on div "Good Morning, the position has been filled. Best of luck to you. We will keep y…" at bounding box center [677, 380] width 155 height 51
copy span "Good Morning, the position has been filled. Best of luck to you. We will keep y…"
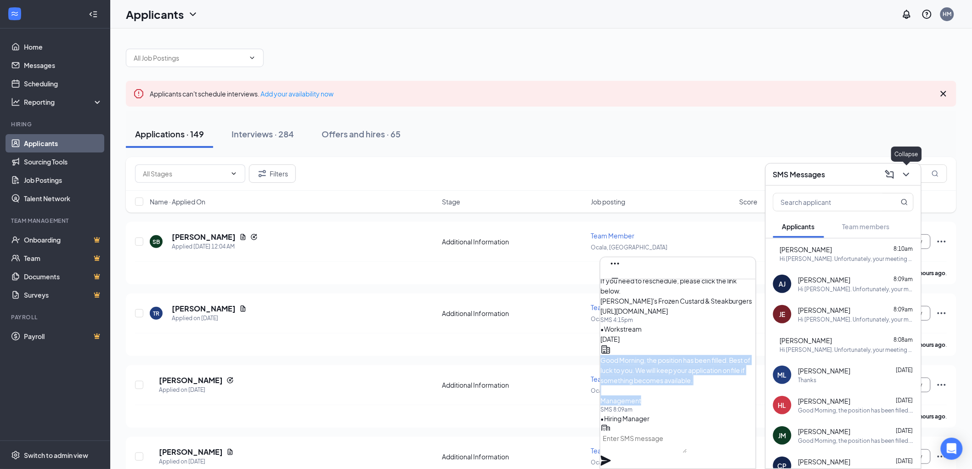
click at [908, 168] on button at bounding box center [906, 174] width 15 height 15
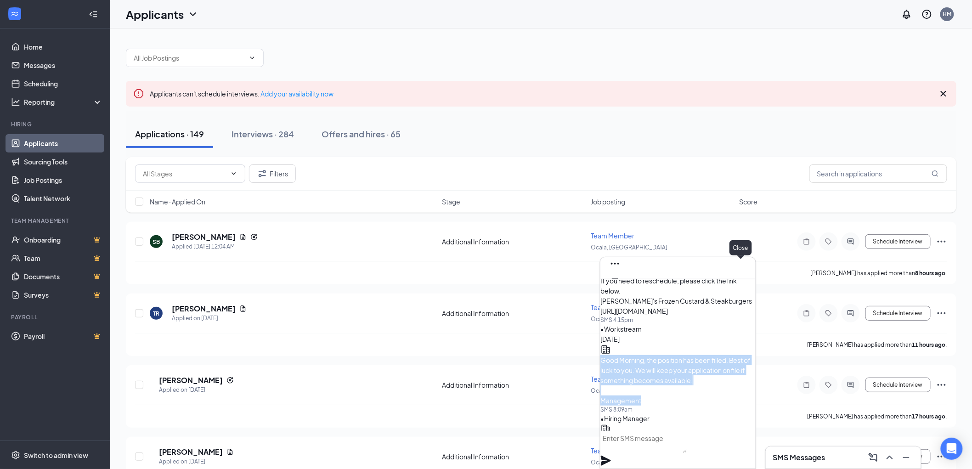
click at [620, 287] on icon "Cross" at bounding box center [614, 292] width 11 height 11
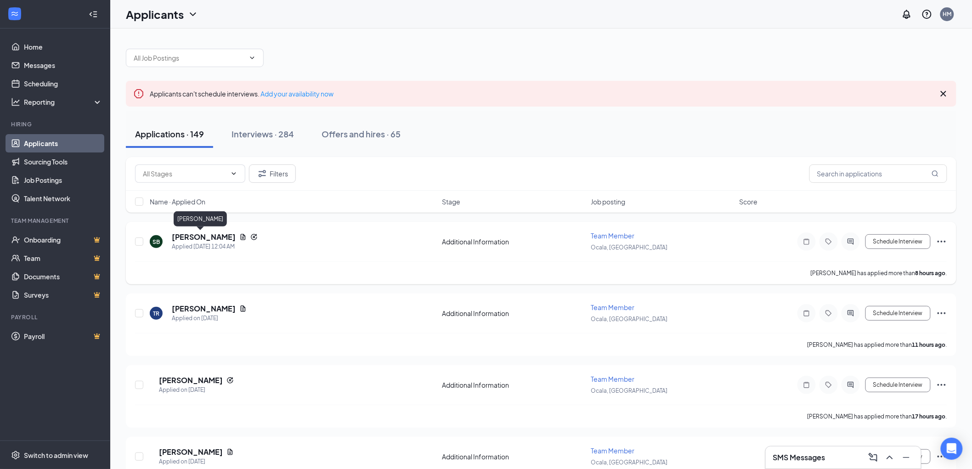
click at [199, 237] on h5 "[PERSON_NAME]" at bounding box center [204, 237] width 64 height 10
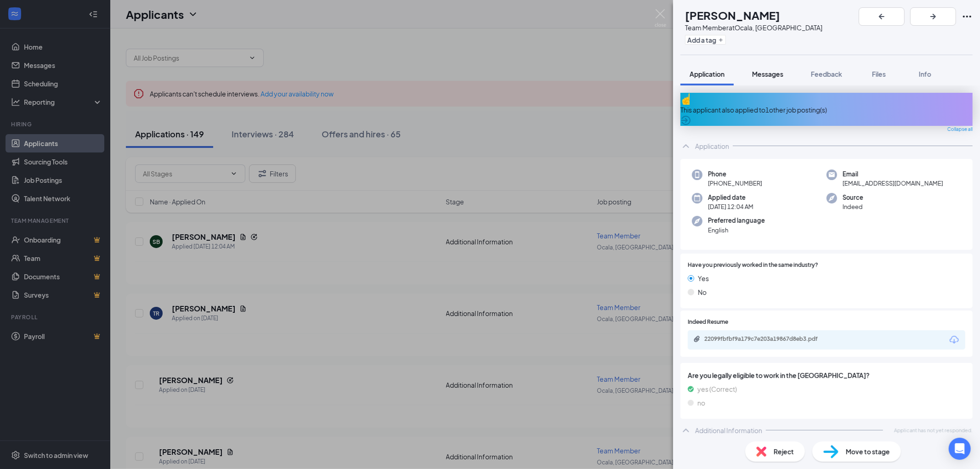
click at [768, 71] on span "Messages" at bounding box center [767, 74] width 31 height 8
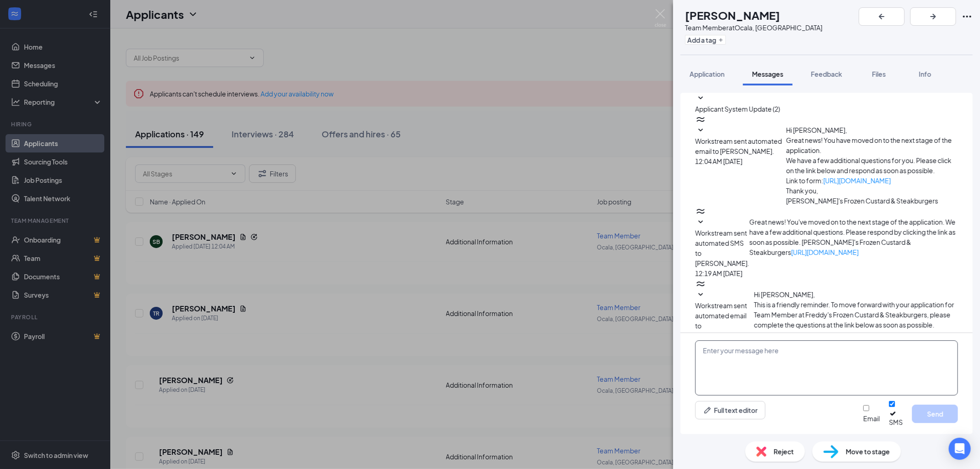
paste textarea "Good Morning, the position has been filled. Best of luck to you. We will keep y…"
type textarea "Good Morning, the position has been filled. Best of luck to you. We will keep y…"
click at [935, 418] on button "Send" at bounding box center [935, 414] width 46 height 18
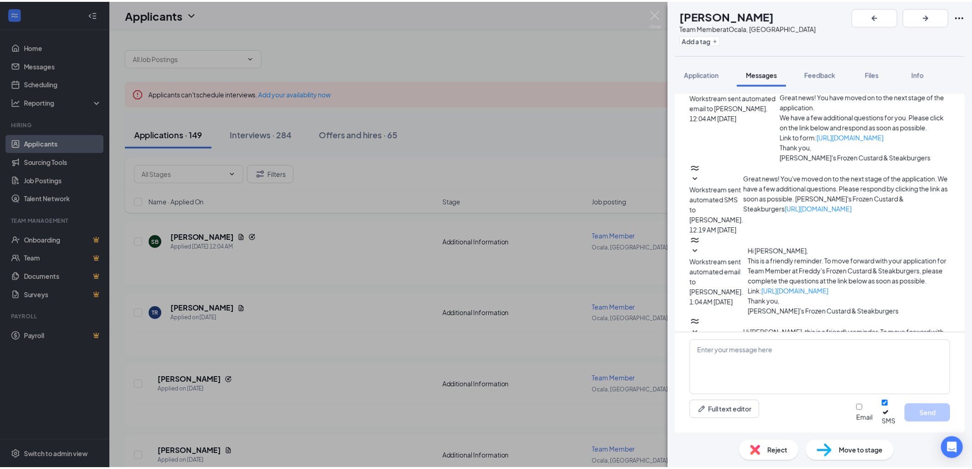
scroll to position [51, 0]
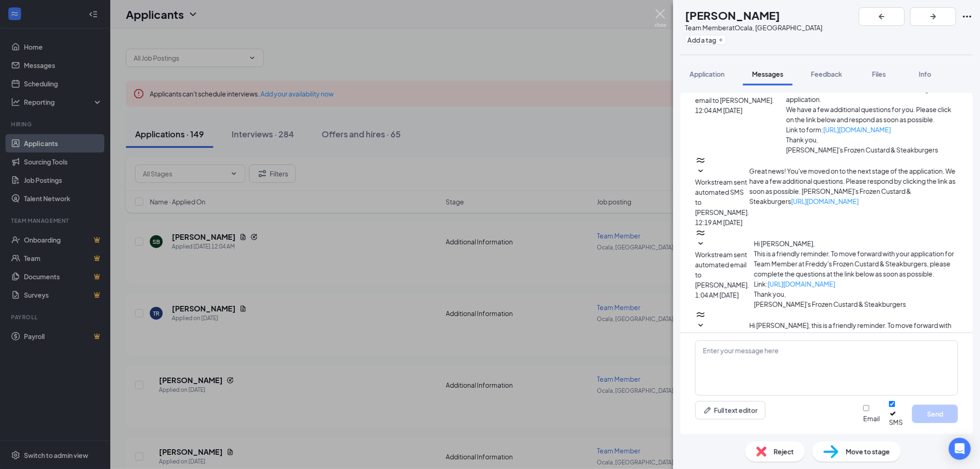
click at [659, 15] on img at bounding box center [659, 18] width 11 height 18
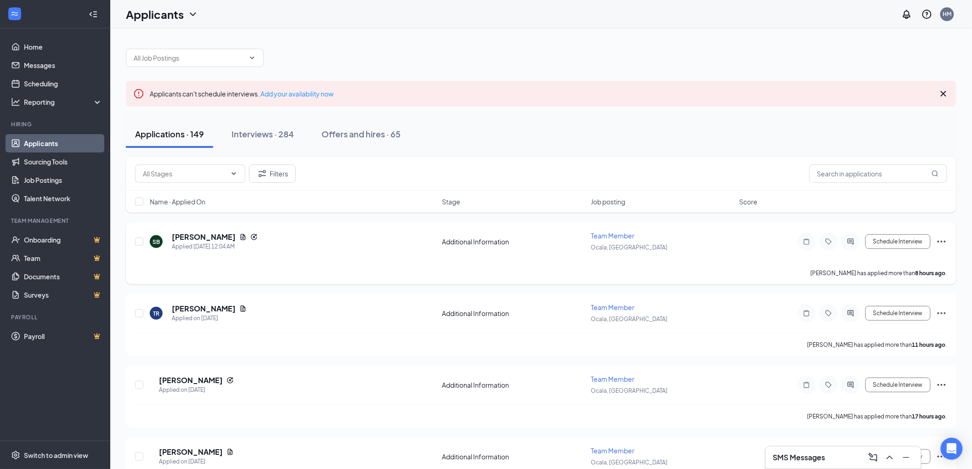
click at [941, 234] on div "Schedule Interview" at bounding box center [864, 241] width 165 height 18
click at [941, 240] on icon "Ellipses" at bounding box center [941, 241] width 11 height 11
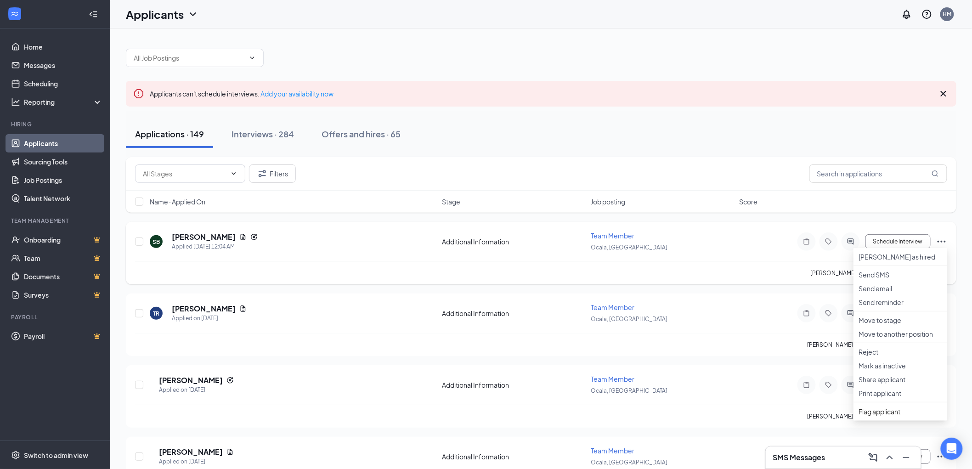
click at [344, 261] on div "[PERSON_NAME] has applied more than 8 hours ago ." at bounding box center [541, 272] width 812 height 23
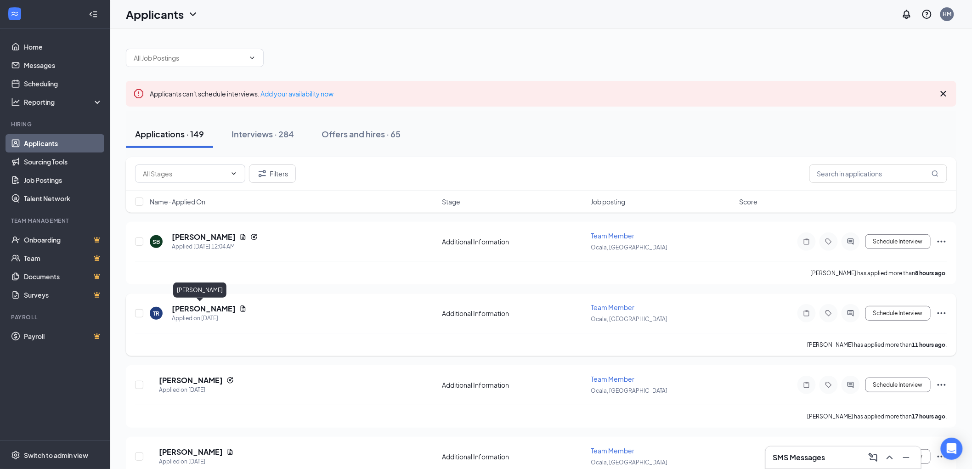
click at [197, 311] on h5 "[PERSON_NAME]" at bounding box center [204, 309] width 64 height 10
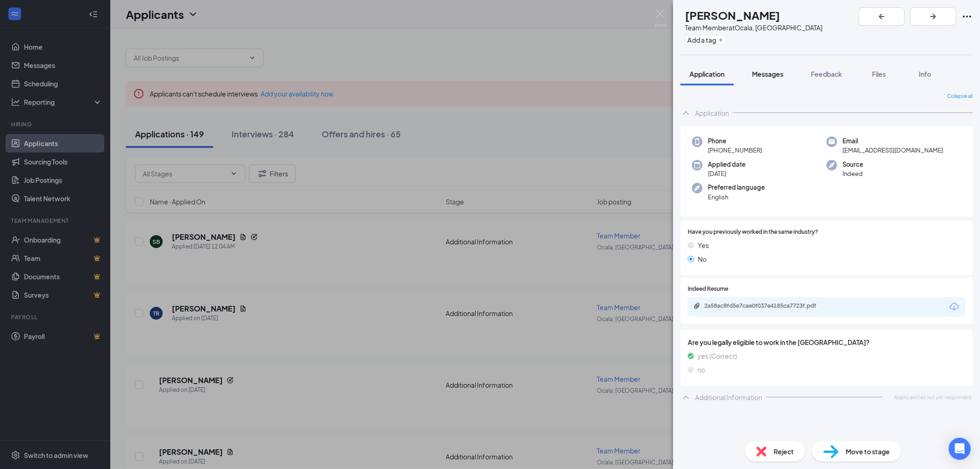
click at [774, 73] on span "Messages" at bounding box center [767, 74] width 31 height 8
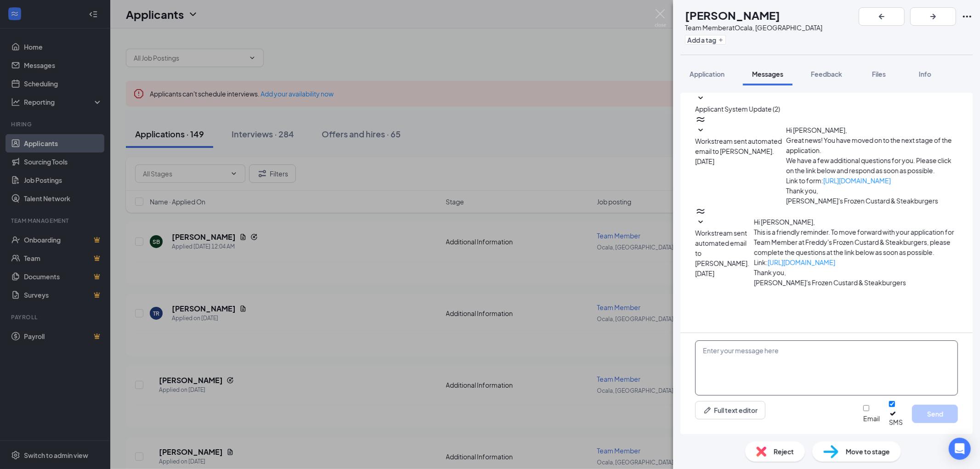
click at [736, 358] on textarea at bounding box center [826, 367] width 263 height 55
paste textarea "Good Morning, the position has been filled. Best of luck to you. We will keep y…"
type textarea "Good Morning, the position has been filled. Best of luck to you. We will keep y…"
click at [930, 415] on button "Send" at bounding box center [935, 414] width 46 height 18
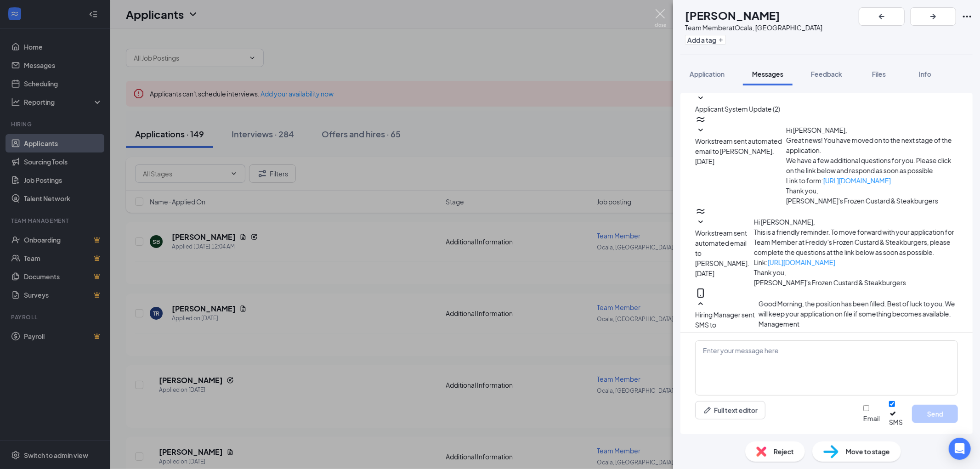
click at [659, 11] on img at bounding box center [659, 18] width 11 height 18
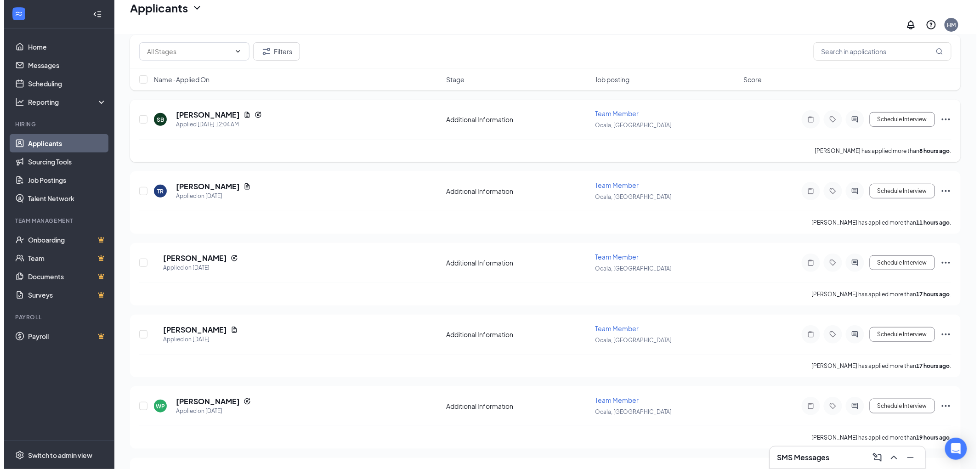
scroll to position [153, 0]
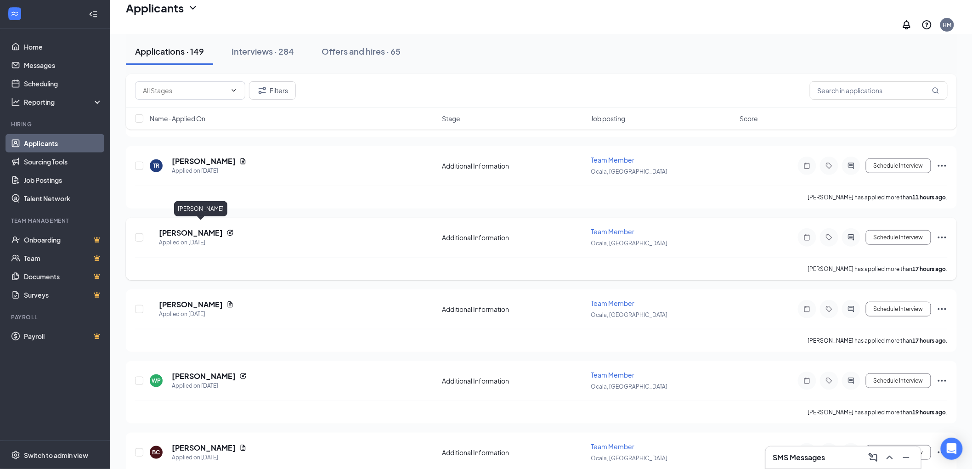
click at [205, 228] on h5 "[PERSON_NAME]" at bounding box center [191, 233] width 64 height 10
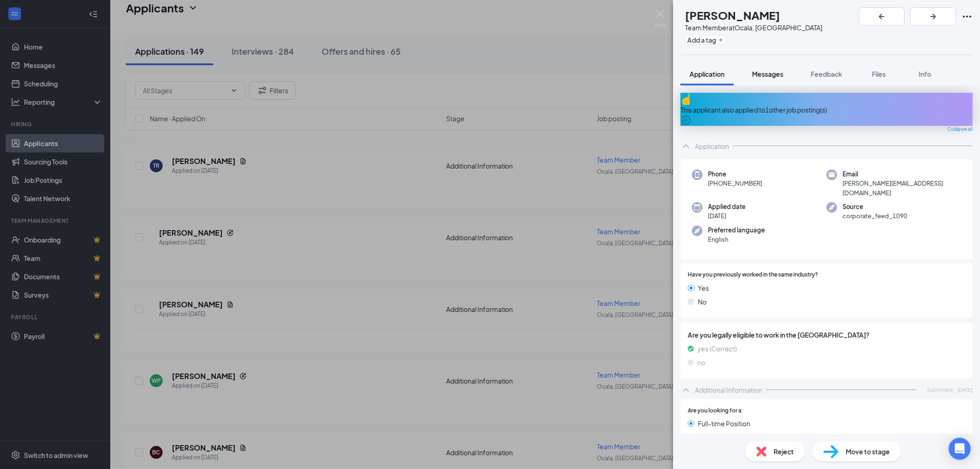
click at [758, 70] on span "Messages" at bounding box center [767, 74] width 31 height 8
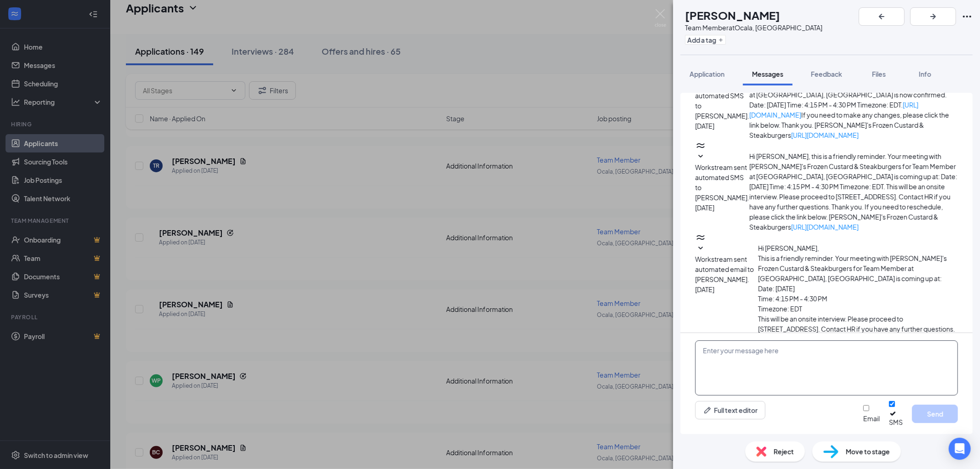
click at [724, 366] on textarea at bounding box center [826, 367] width 263 height 55
paste textarea "Good Morning, the position has been filled. Best of luck to you. We will keep y…"
type textarea "Good Morning, the position has been filled. Best of luck to you. We will keep y…"
click at [931, 416] on button "Send" at bounding box center [935, 414] width 46 height 18
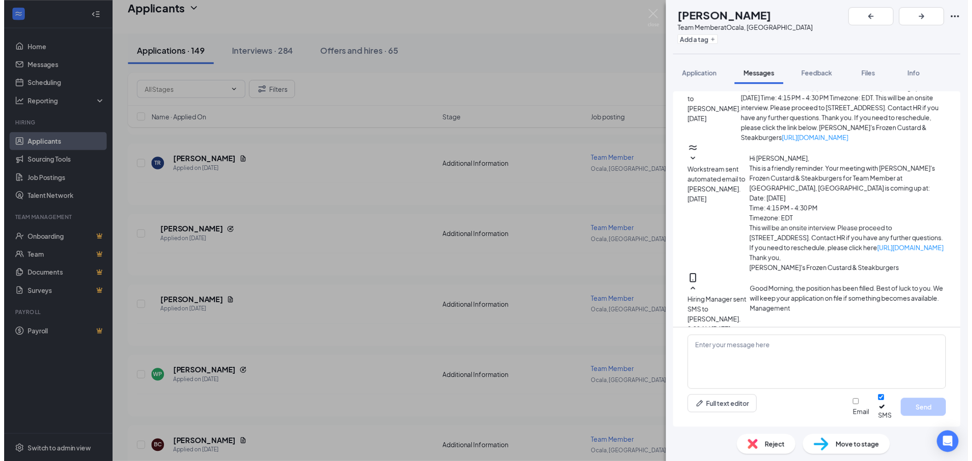
scroll to position [319, 0]
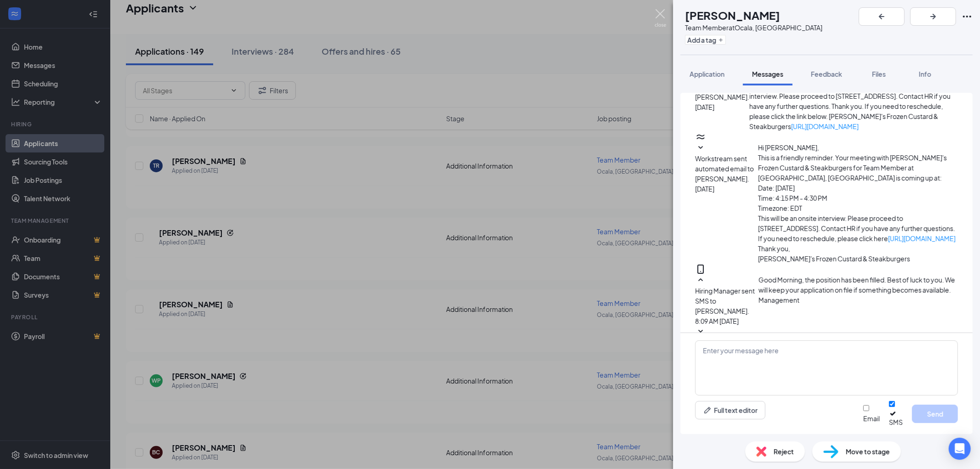
click at [657, 11] on img at bounding box center [659, 18] width 11 height 18
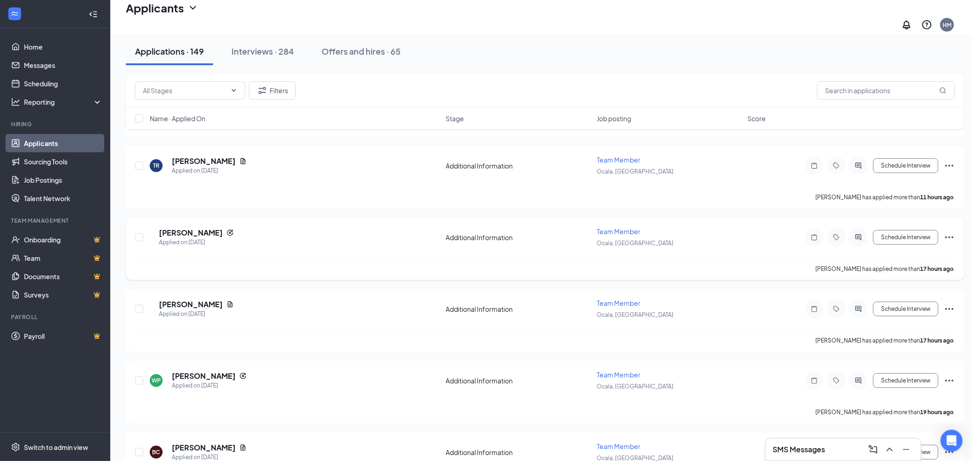
click at [949, 237] on icon "Ellipses" at bounding box center [949, 238] width 8 height 2
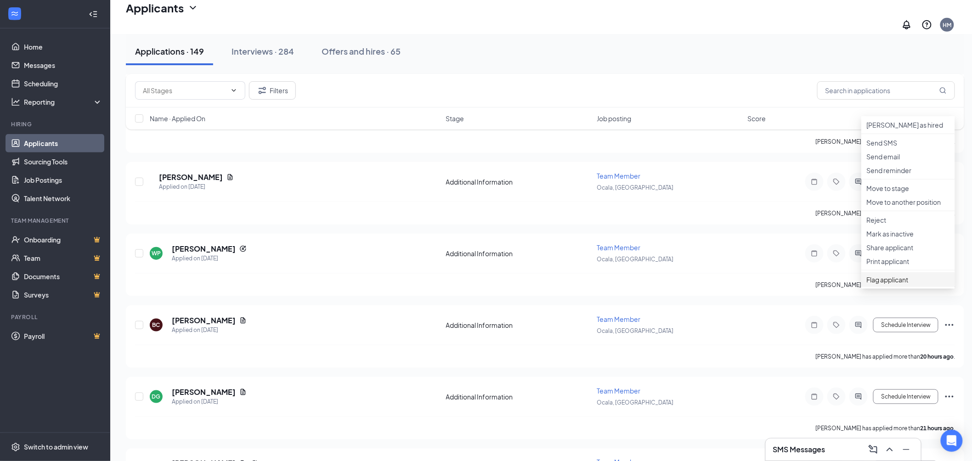
scroll to position [255, 0]
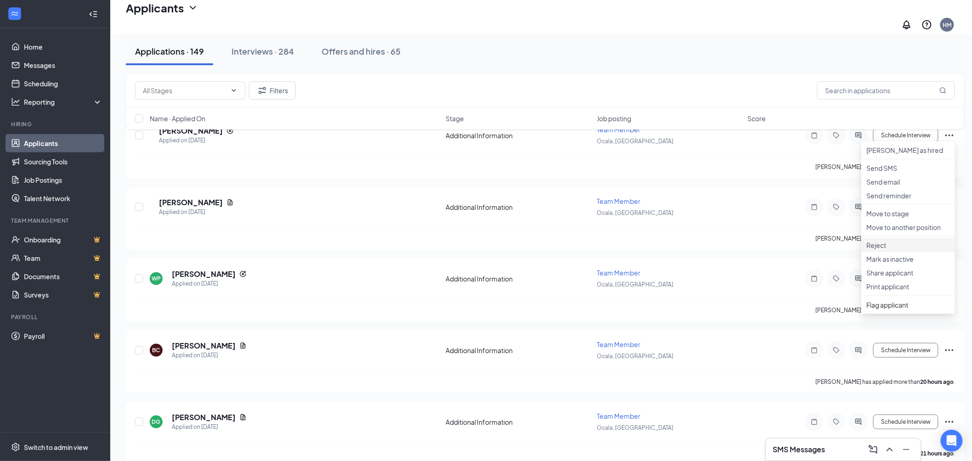
click at [900, 250] on p "Reject" at bounding box center [908, 245] width 83 height 9
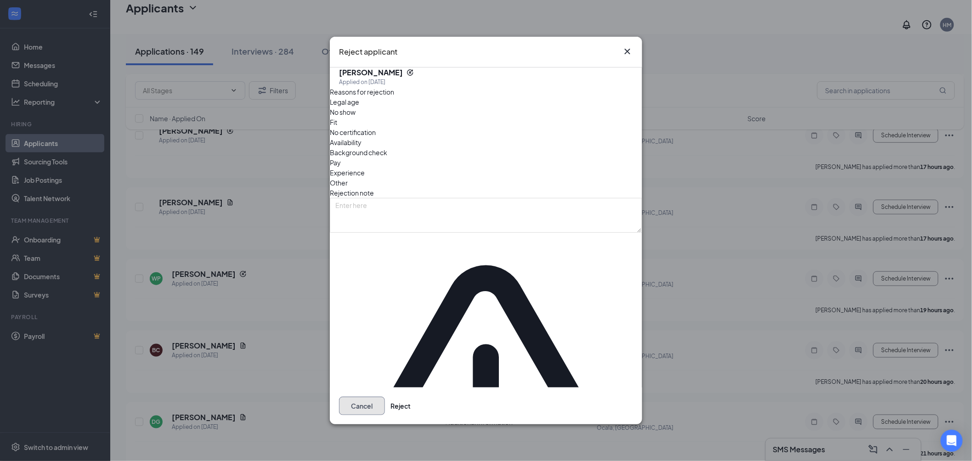
click at [385, 397] on button "Cancel" at bounding box center [362, 406] width 46 height 18
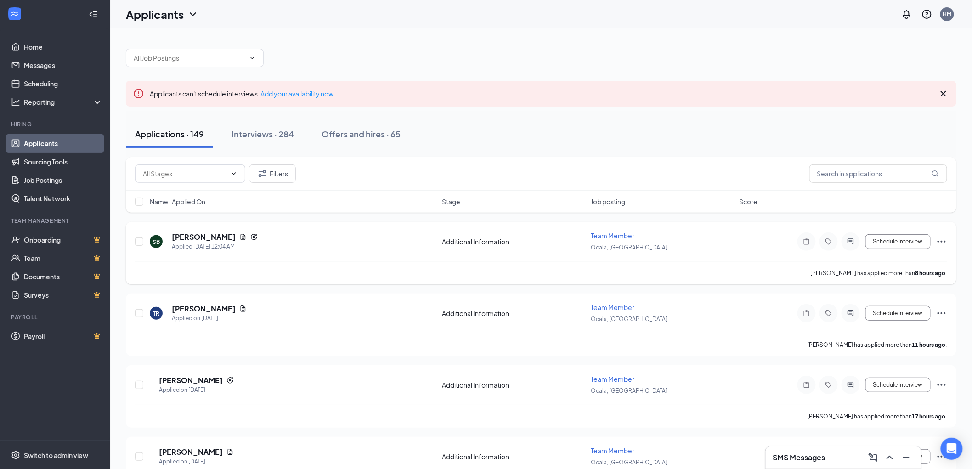
scroll to position [51, 0]
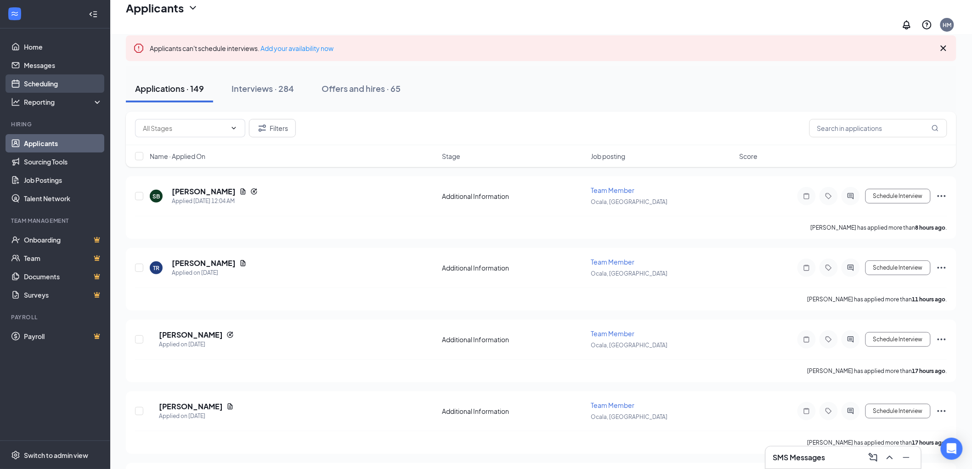
click at [48, 77] on link "Scheduling" at bounding box center [63, 83] width 79 height 18
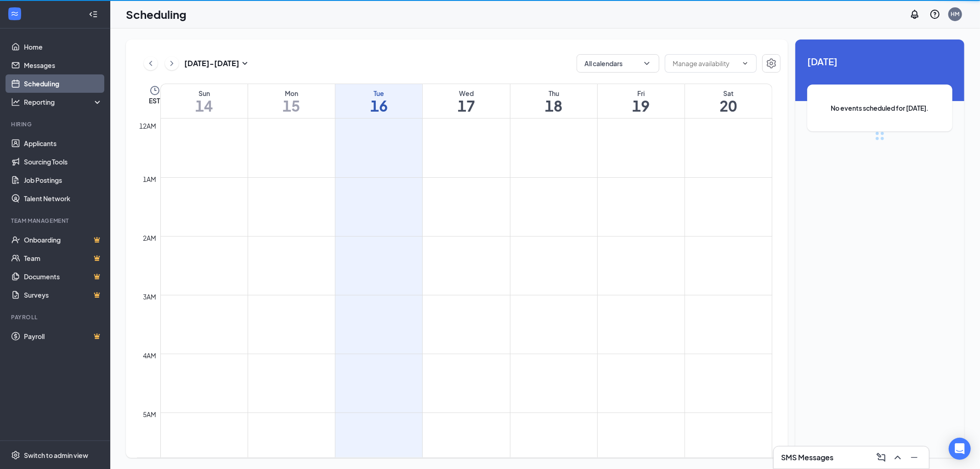
scroll to position [451, 0]
